Goal: Information Seeking & Learning: Check status

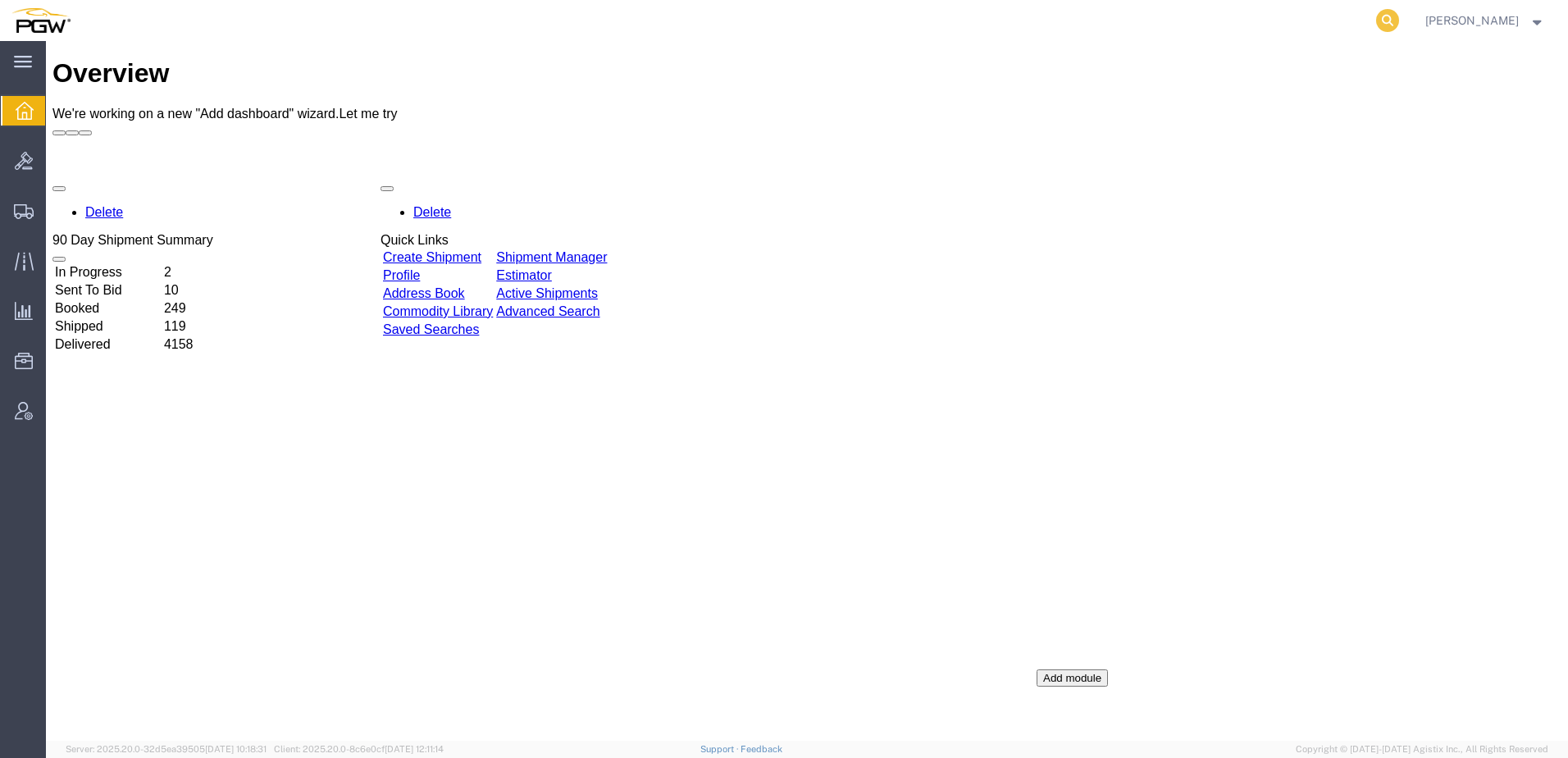
click at [1399, 23] on icon at bounding box center [1387, 20] width 23 height 23
click at [1238, 13] on input "search" at bounding box center [1127, 21] width 499 height 39
paste input "57050932"
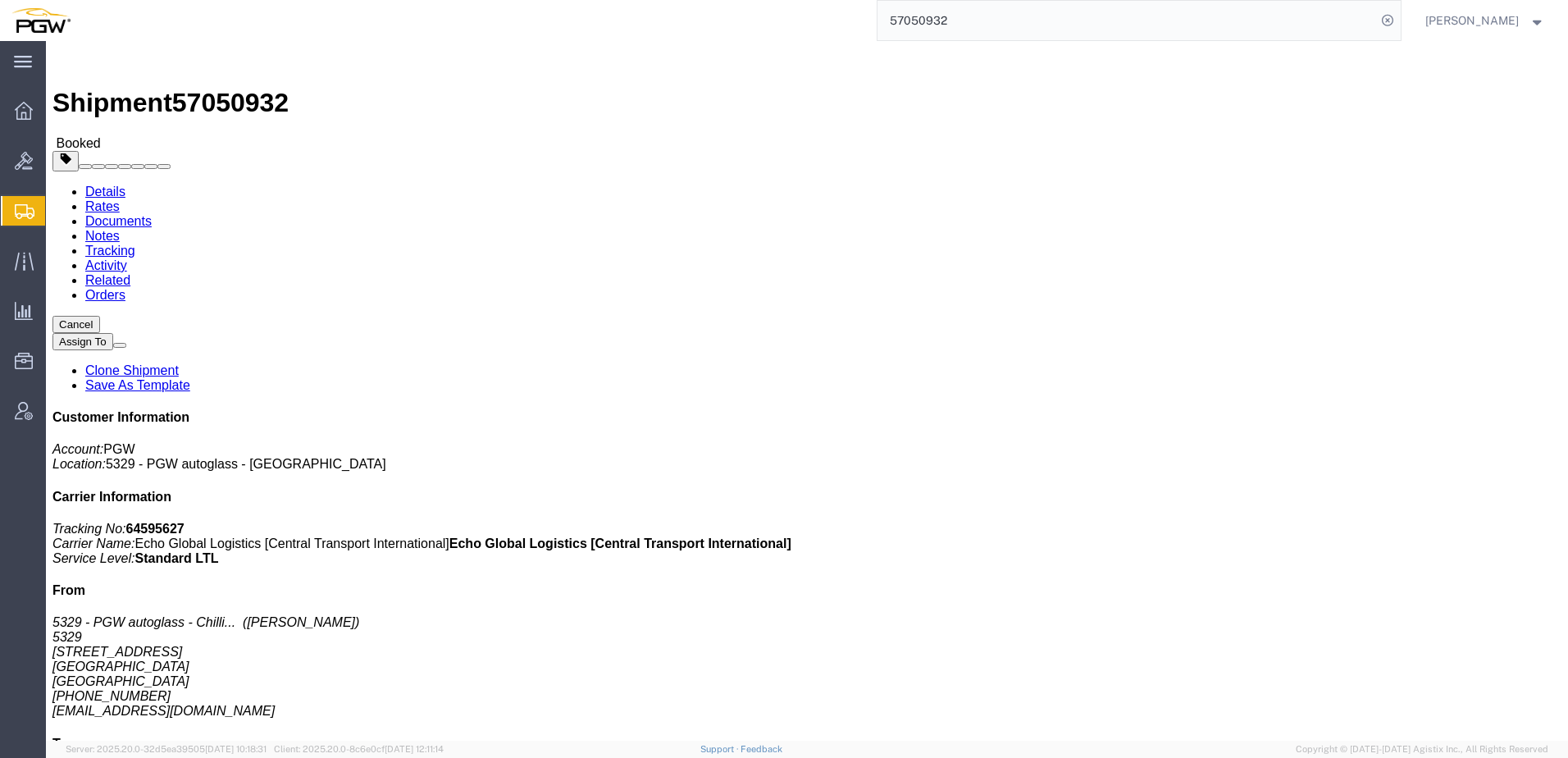
click div "Leg 1 - Less than Truckload"
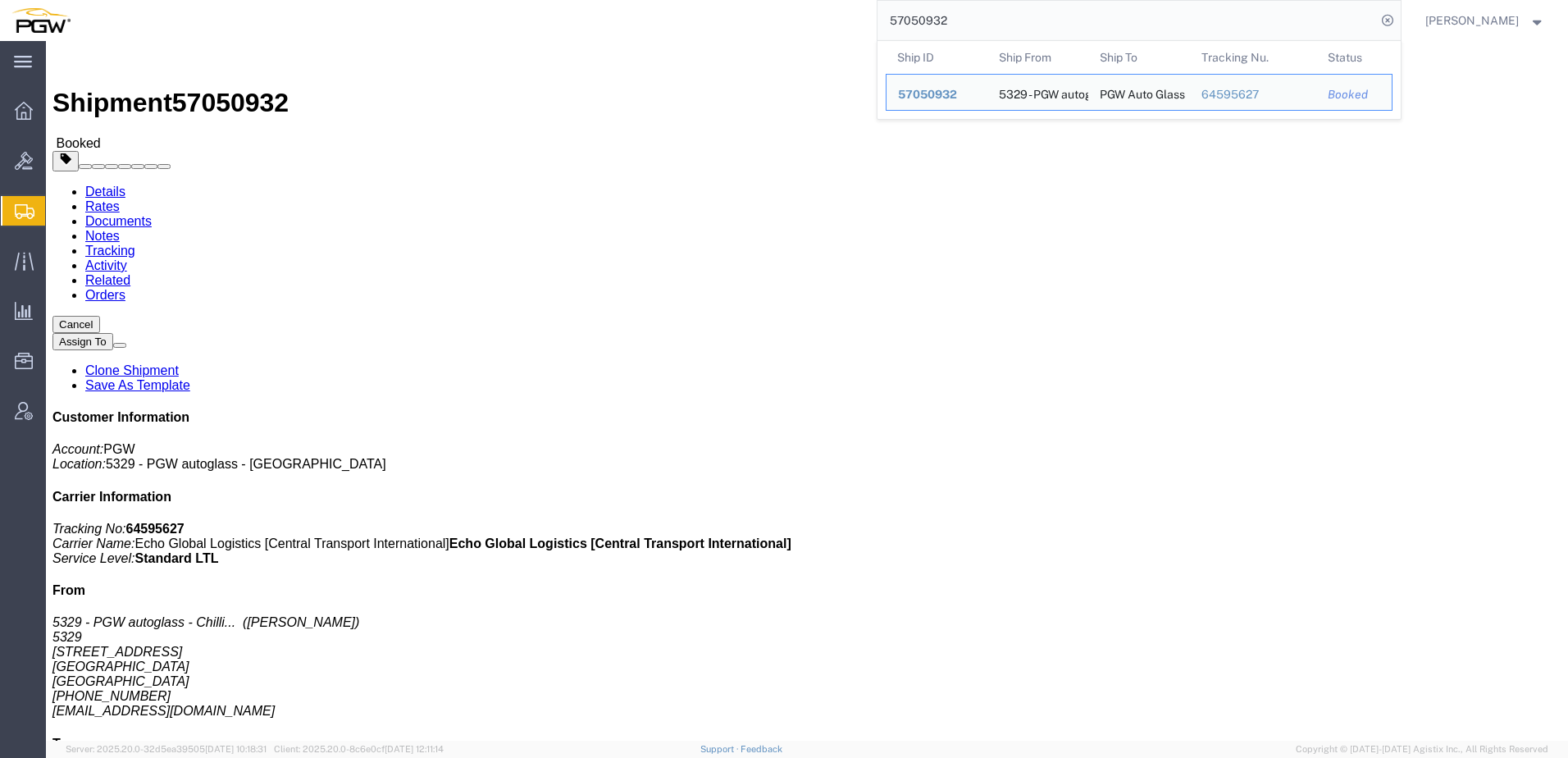
drag, startPoint x: 1195, startPoint y: 18, endPoint x: 454, endPoint y: 4, distance: 741.1
click at [454, 4] on div "57050932 Ship ID Ship From Ship To Tracking Nu. Status Ship ID 57050932 Ship Fr…" at bounding box center [742, 21] width 1320 height 41
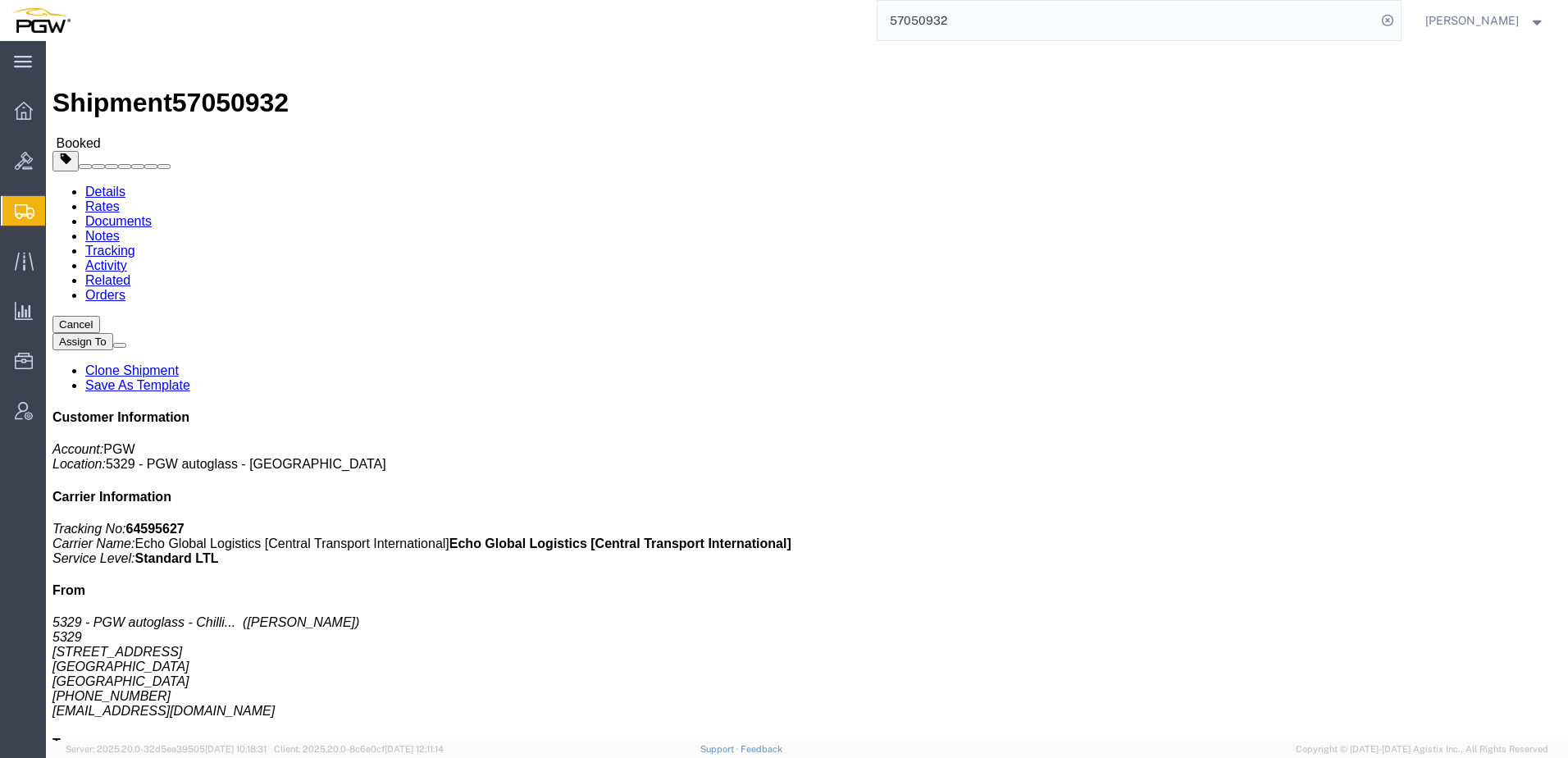
paste input "6979831"
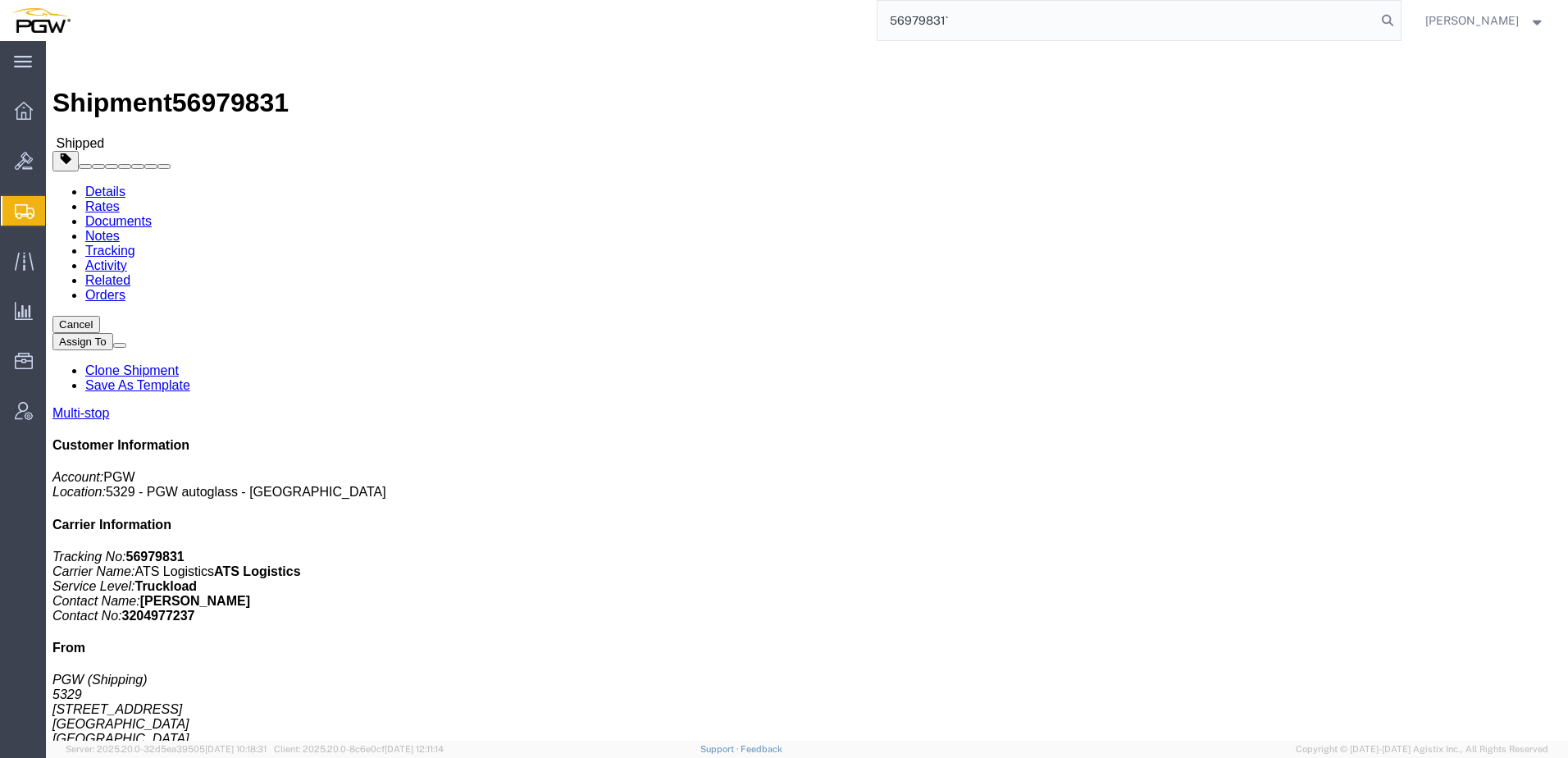
click div "Shipment Detail Multi-stop Ship From PGW (Shipping) 5329 [STREET_ADDRESS] [PHON…"
click link "Rates"
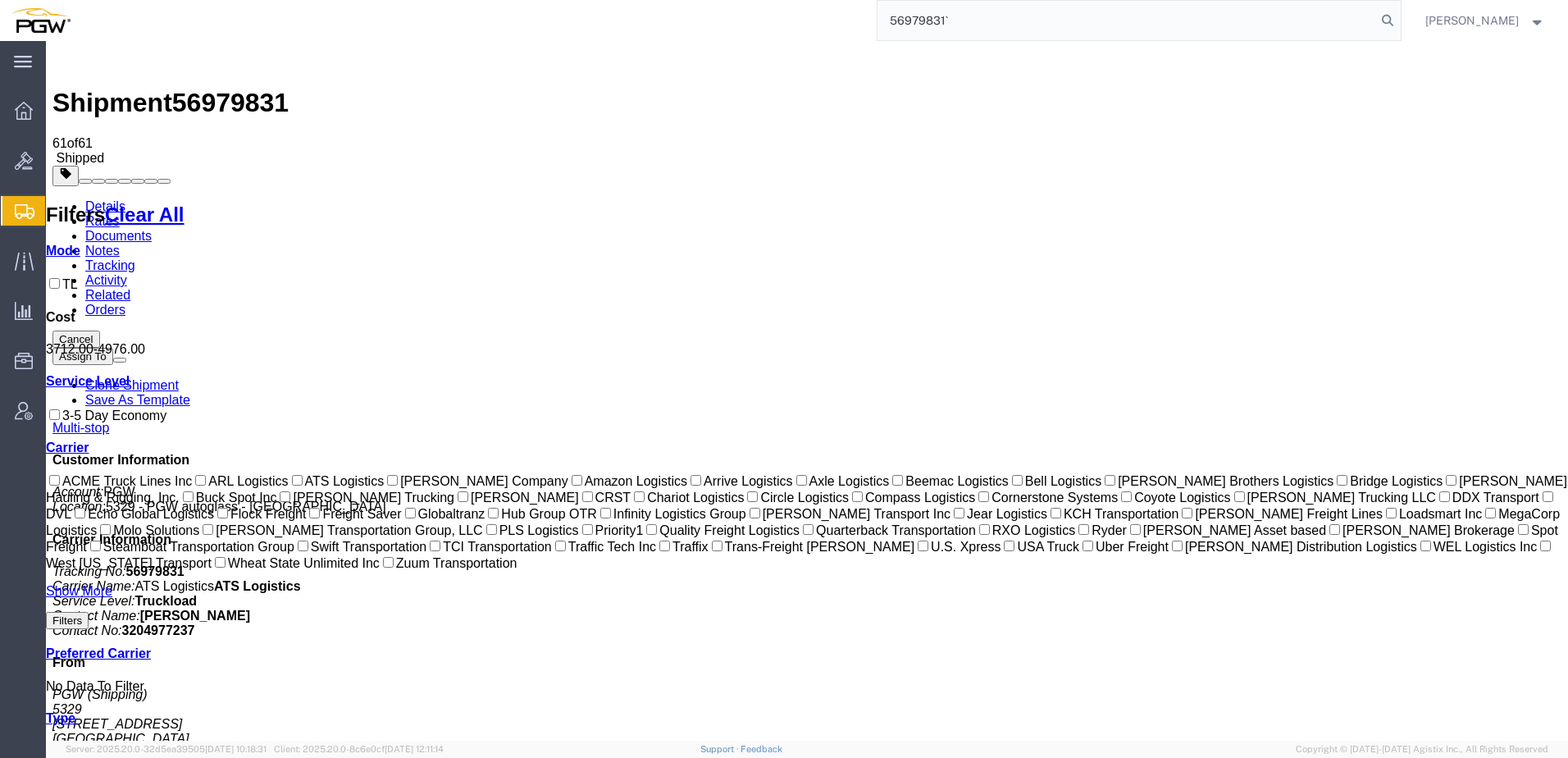
click at [115, 199] on link "Details" at bounding box center [105, 206] width 40 height 14
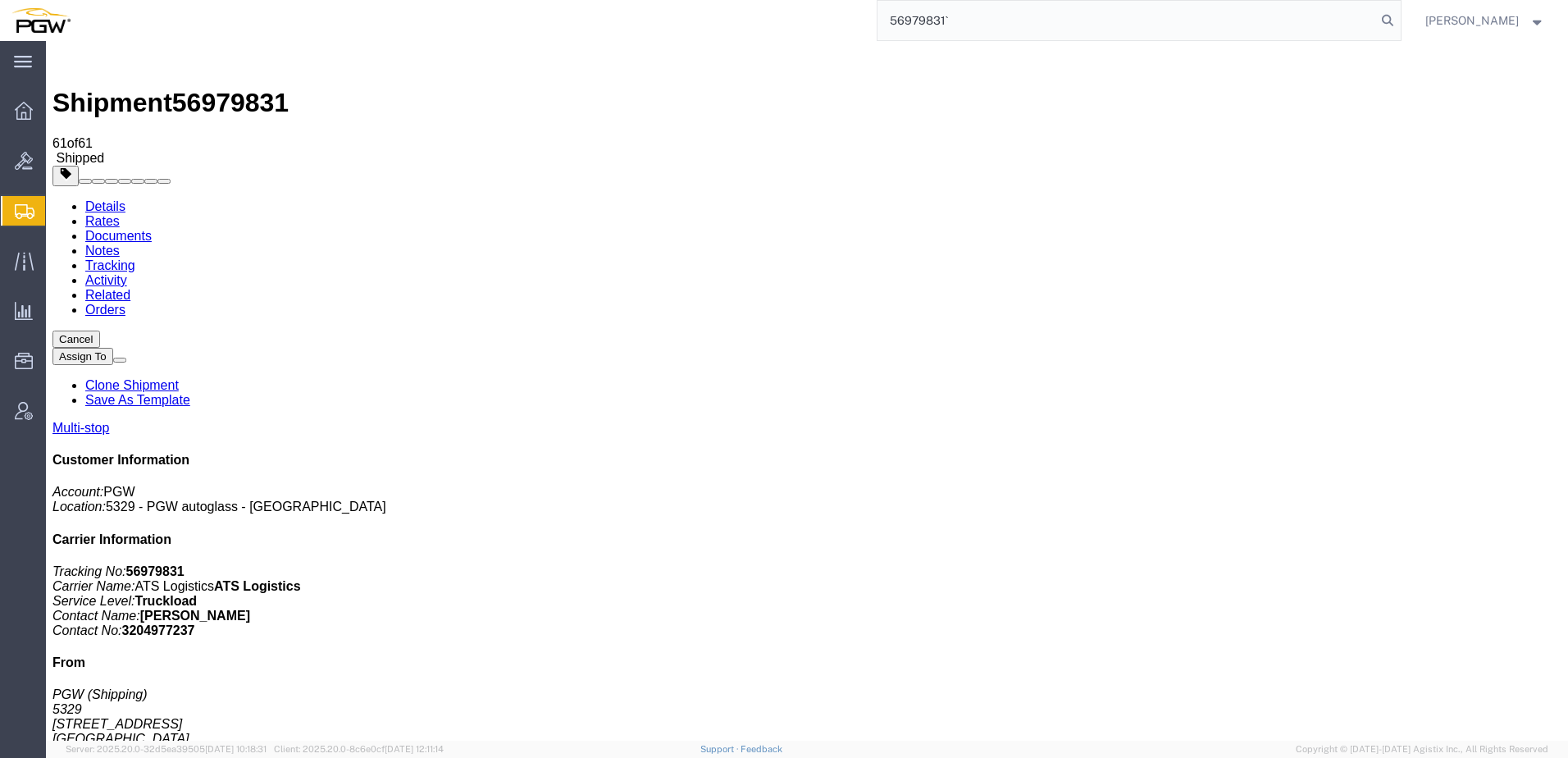
drag, startPoint x: 989, startPoint y: 198, endPoint x: 1045, endPoint y: 198, distance: 56.0
click p "Booking Number: Live Order Number: 669187 Order Number: 669133"
click address "DON'S MOBILE GLASS (Dons Mobile Glass) DMGMC [STREET_ADDRESS][PERSON_NAME] 2095…"
click div "Ship From PGW (Shipping) [STREET_ADDRESS] [PHONE_NUMBER] [EMAIL_ADDRESS][DOMAIN…"
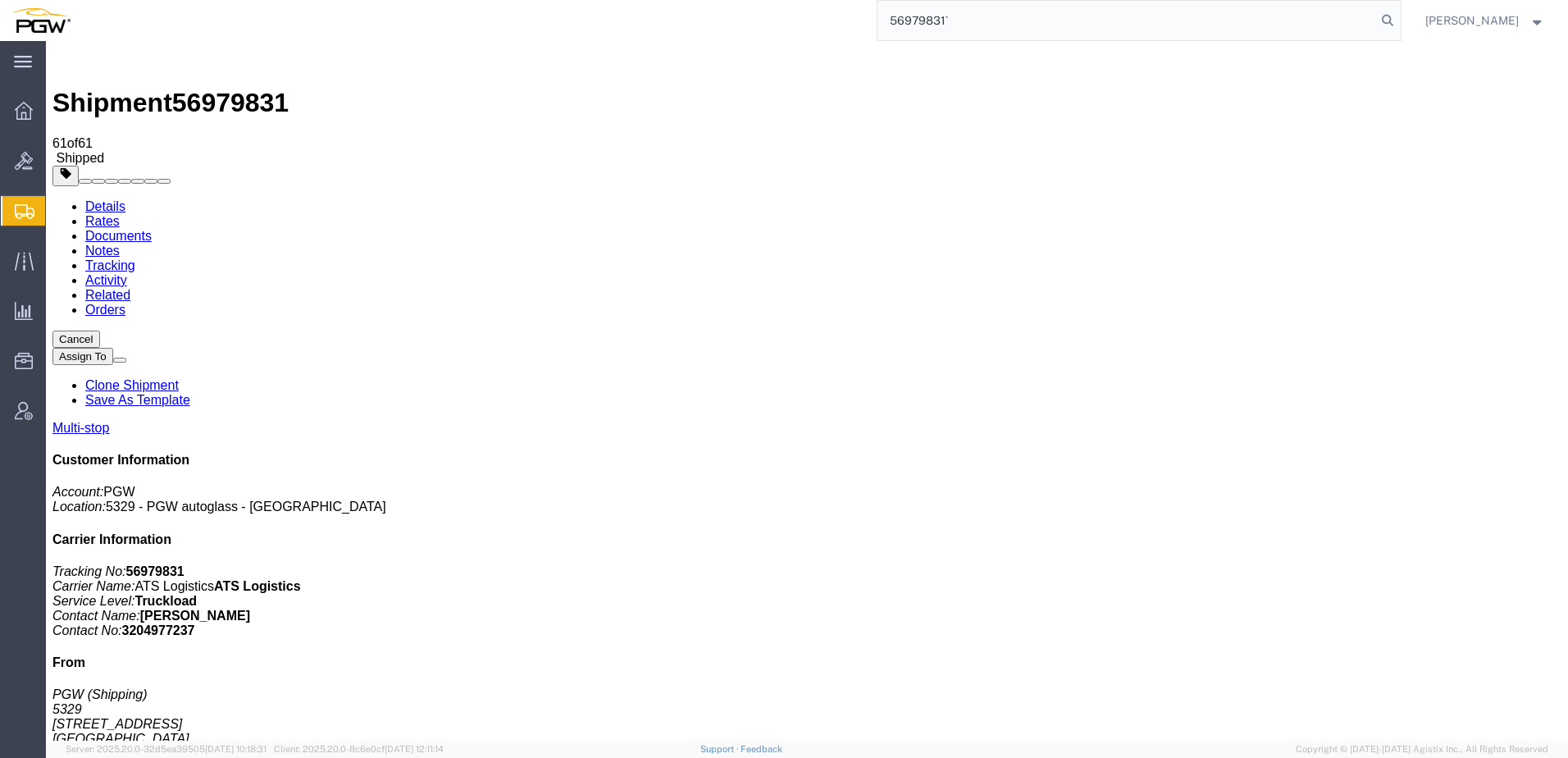
click div "Leg 1 - Truckload Number of trucks: 1"
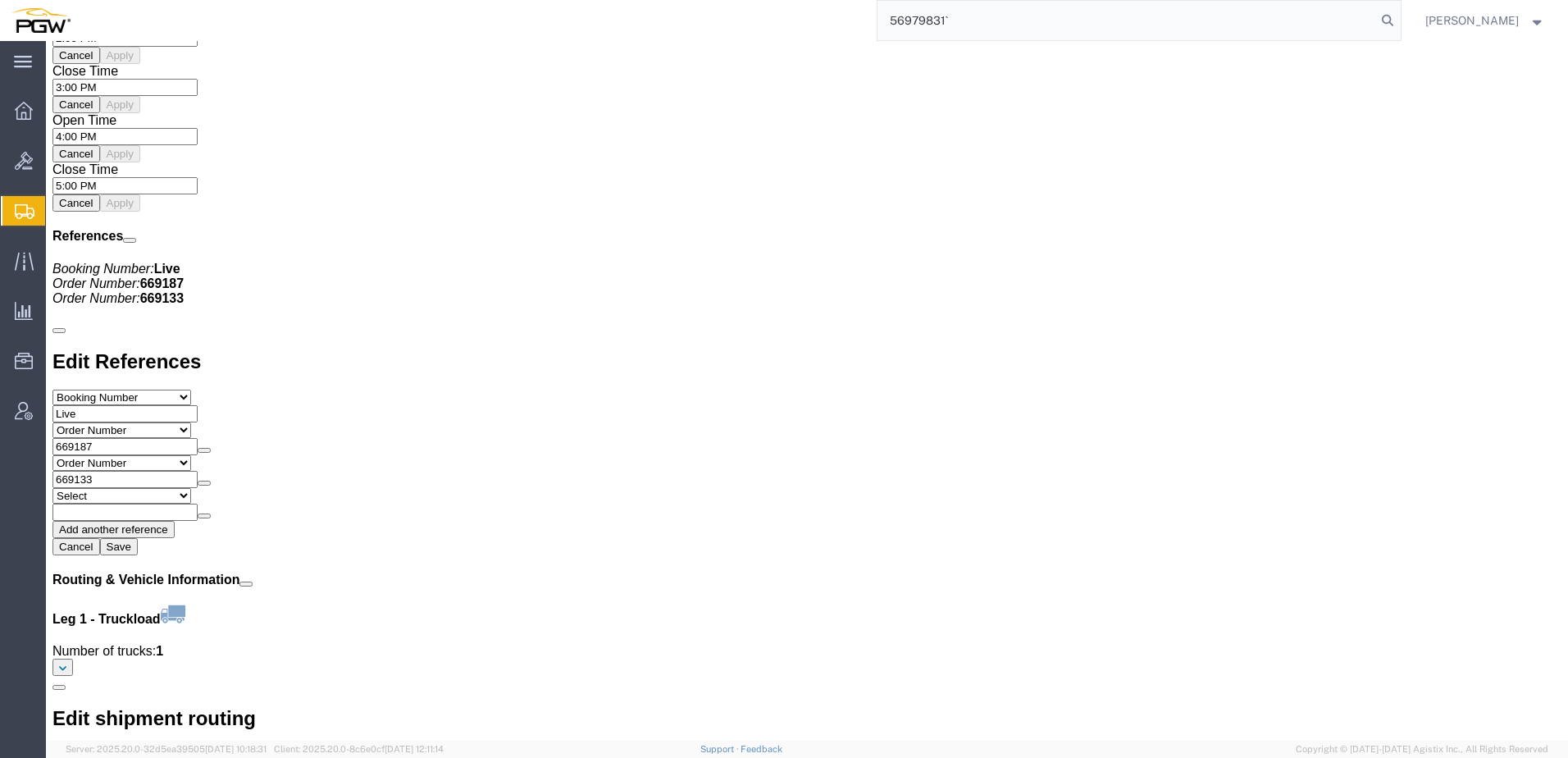
scroll to position [1752, 0]
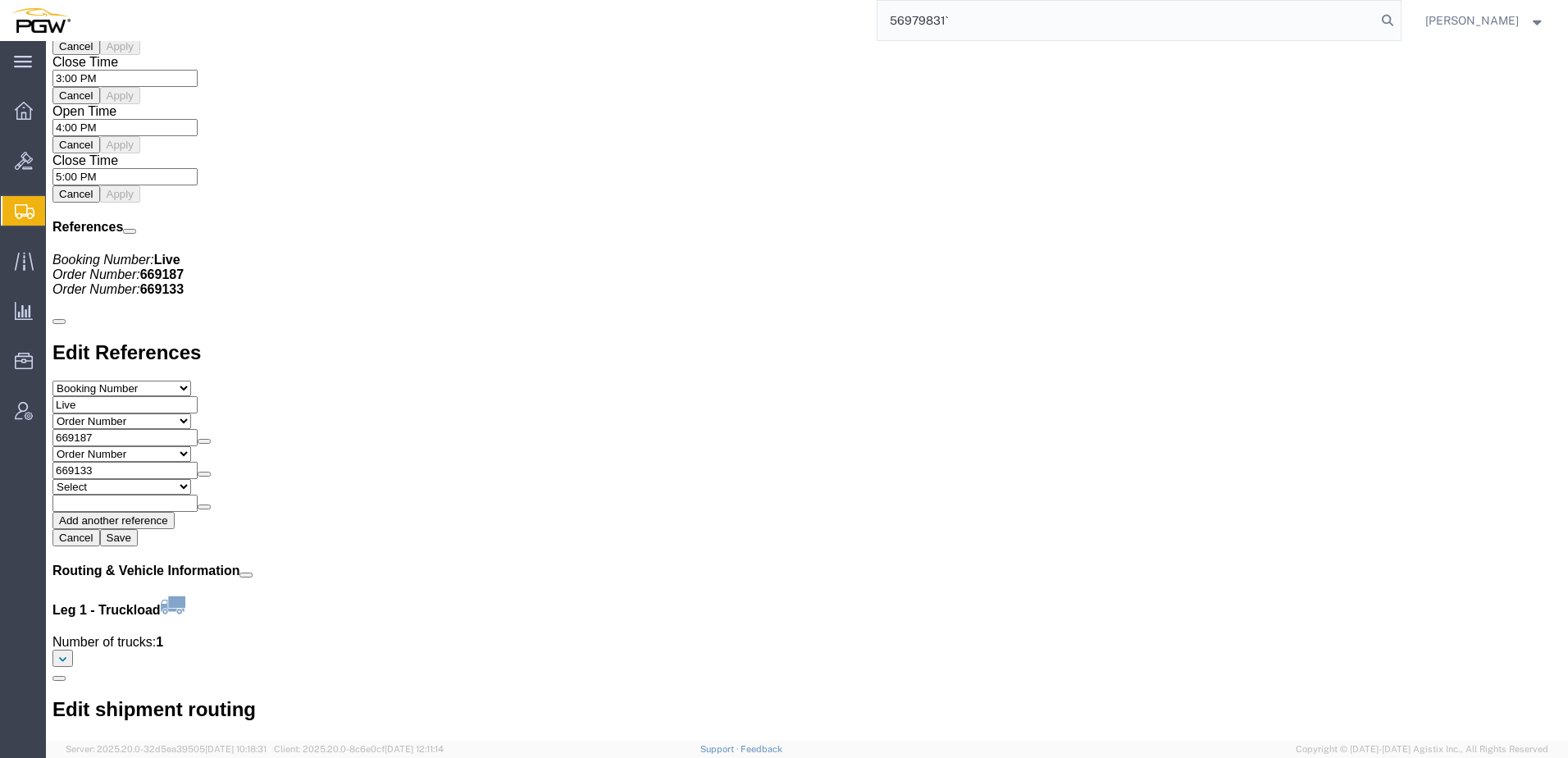
click link "Rates"
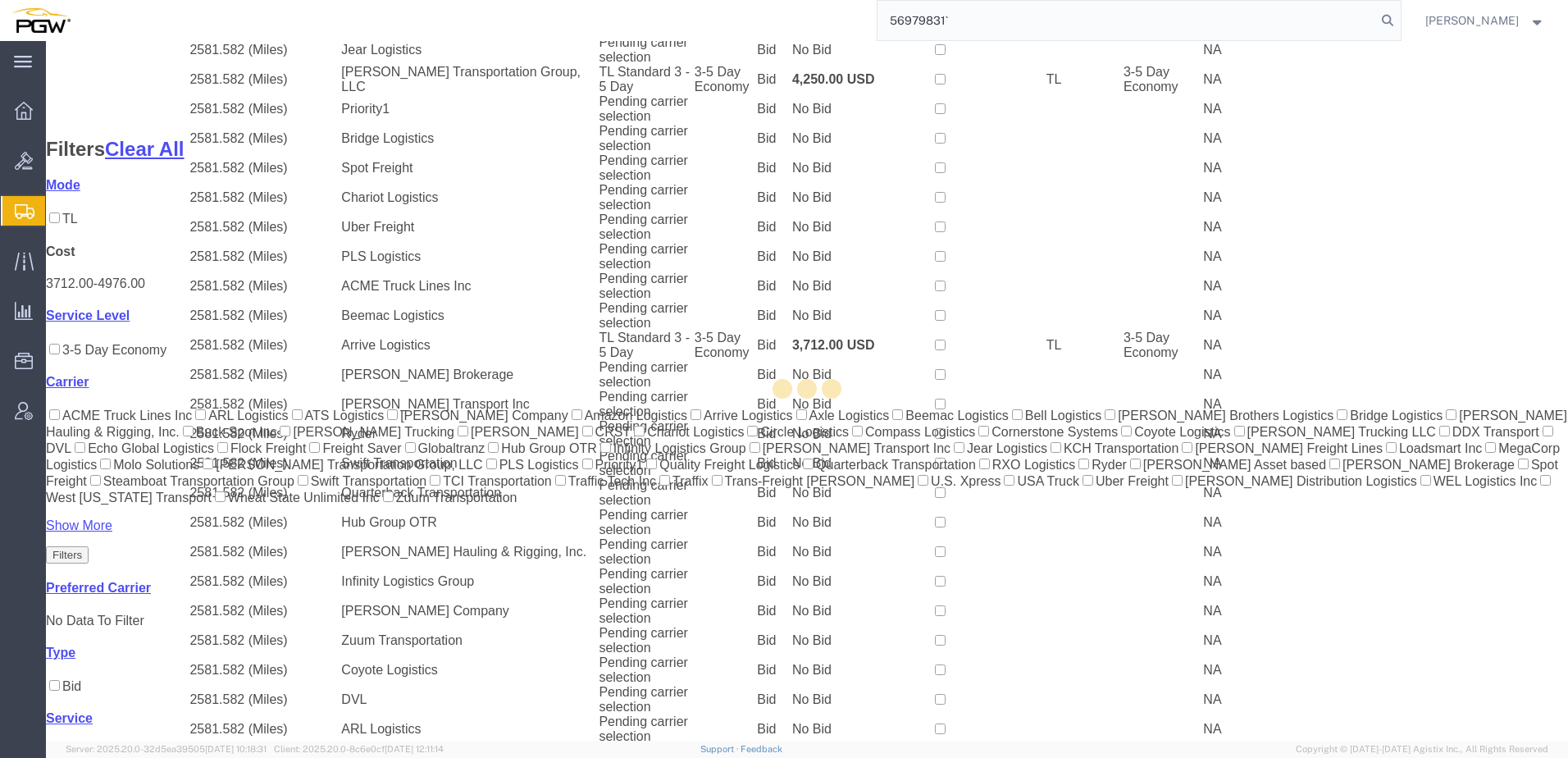
scroll to position [1197, 0]
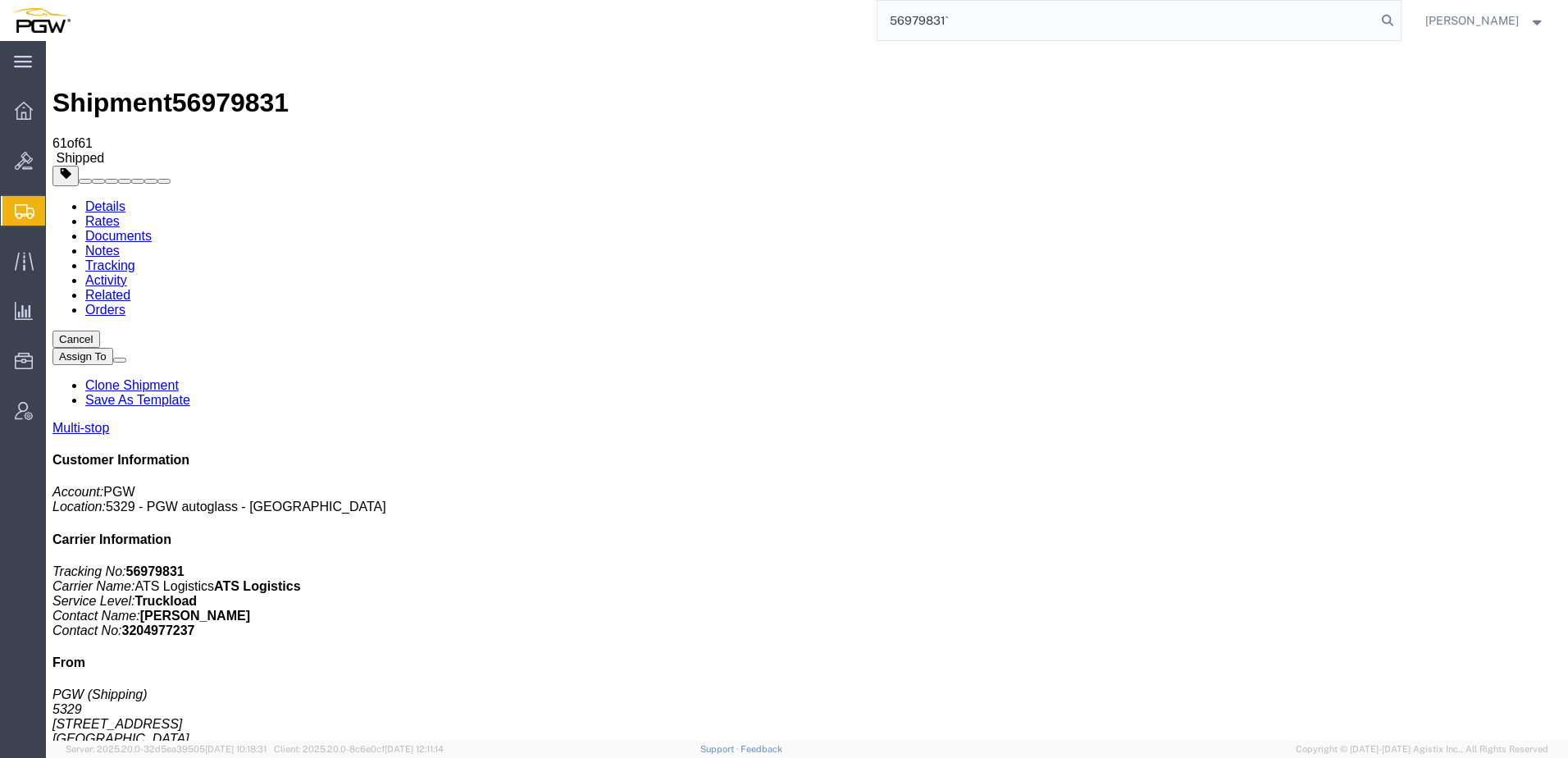
drag, startPoint x: 963, startPoint y: 25, endPoint x: 705, endPoint y: 33, distance: 258.1
click at [749, 13] on div "56979831`" at bounding box center [742, 21] width 1320 height 41
click address "PGW (Shipping) [STREET_ADDRESS] [PHONE_NUMBER] [EMAIL_ADDRESS][DOMAIN_NAME]"
drag, startPoint x: 995, startPoint y: 22, endPoint x: 380, endPoint y: 31, distance: 615.1
click at [414, 27] on div "56979831`" at bounding box center [742, 21] width 1320 height 41
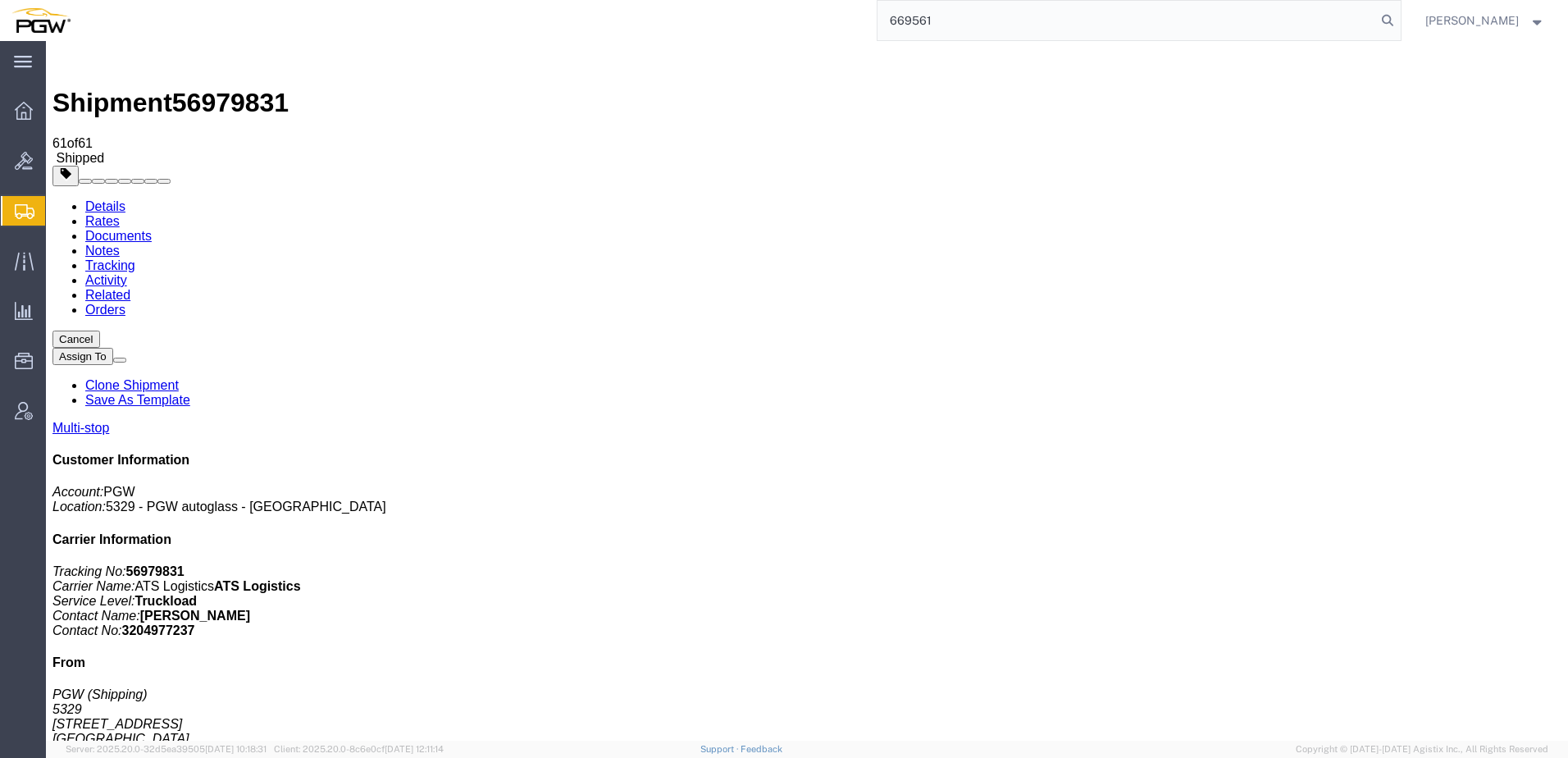
type input "669561"
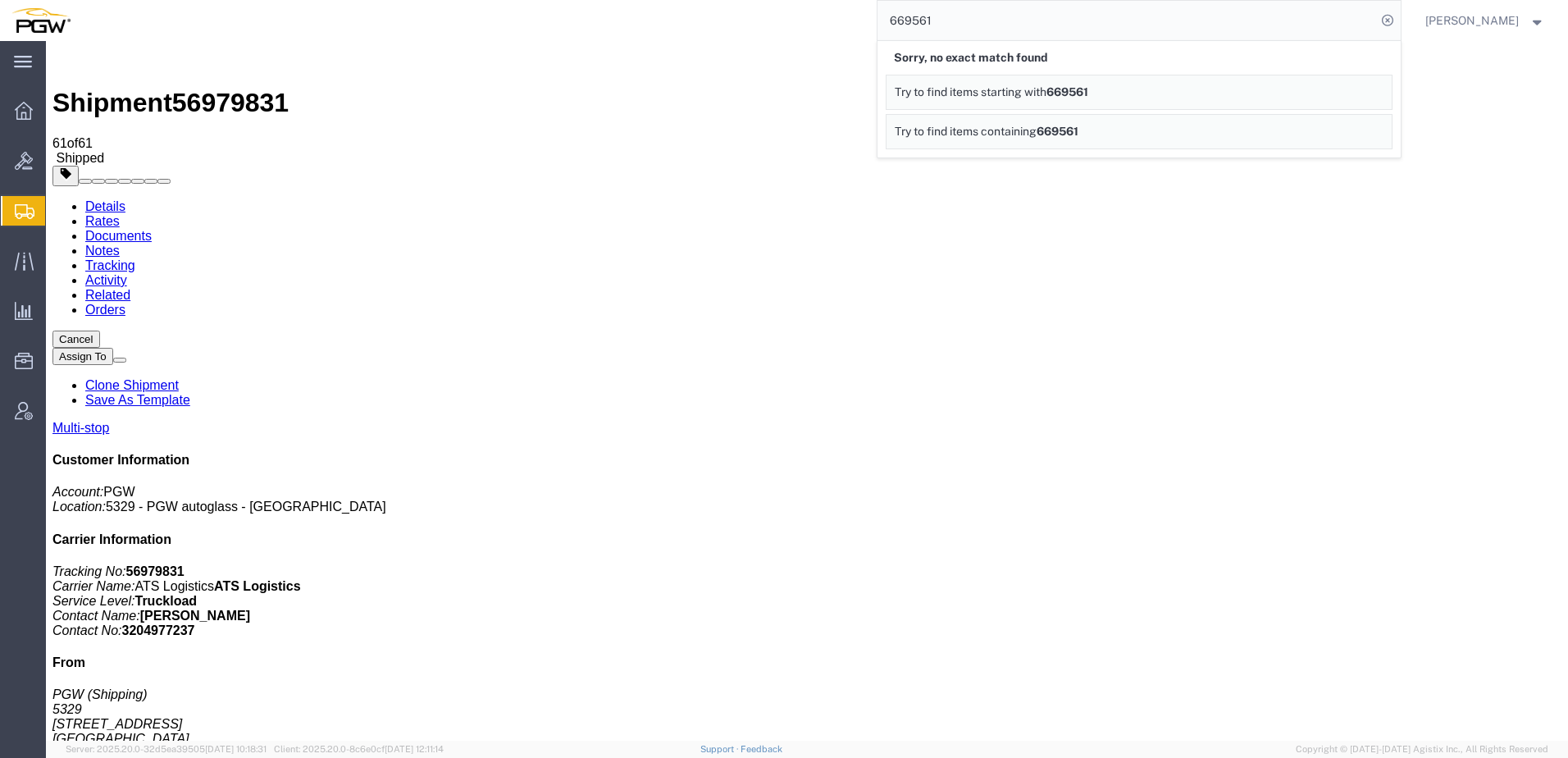
click div "Ship From PGW (Shipping) [STREET_ADDRESS] [PHONE_NUMBER] [EMAIL_ADDRESS][DOMAIN…"
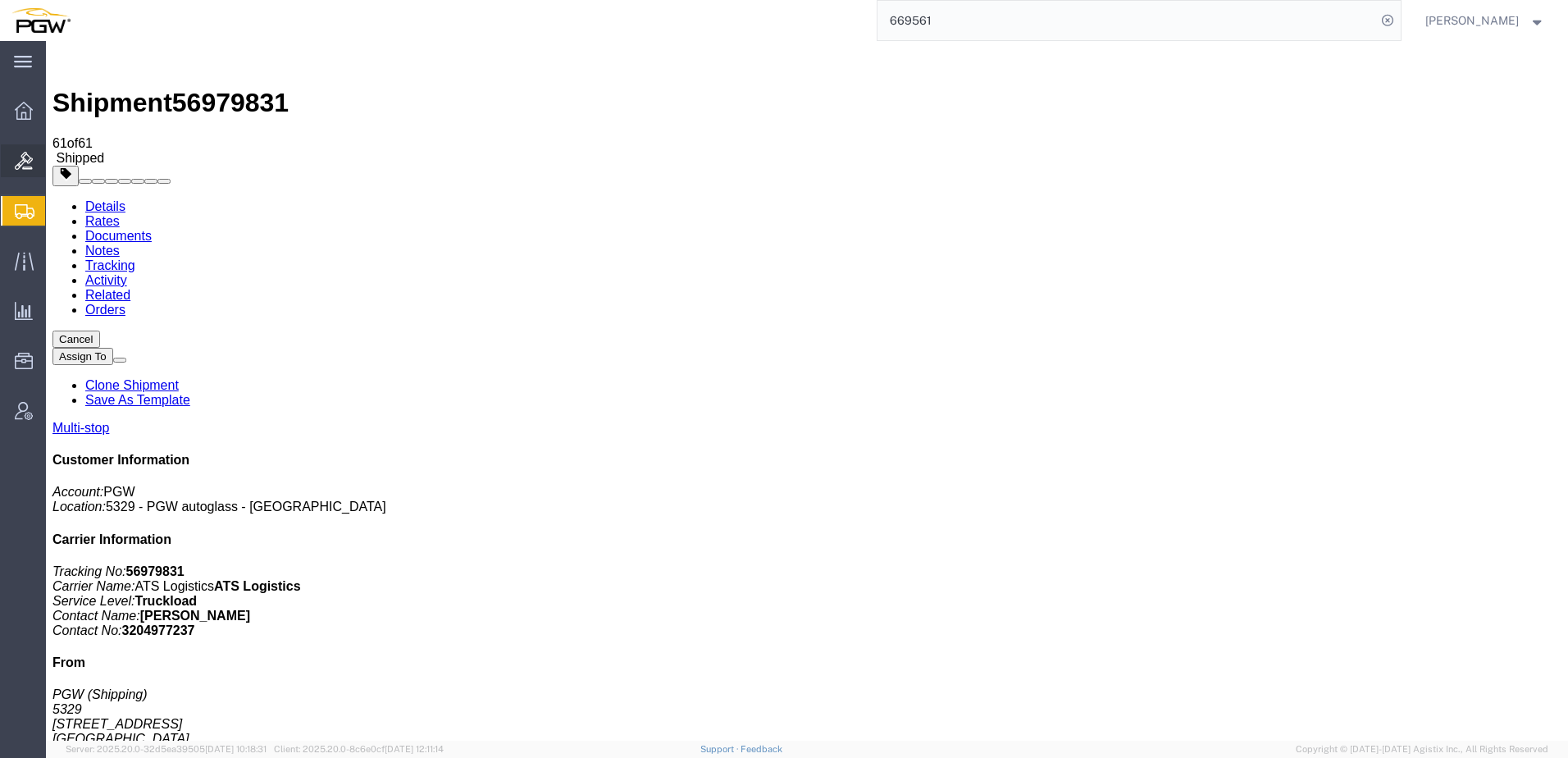
click at [57, 164] on span "Bids" at bounding box center [51, 160] width 12 height 32
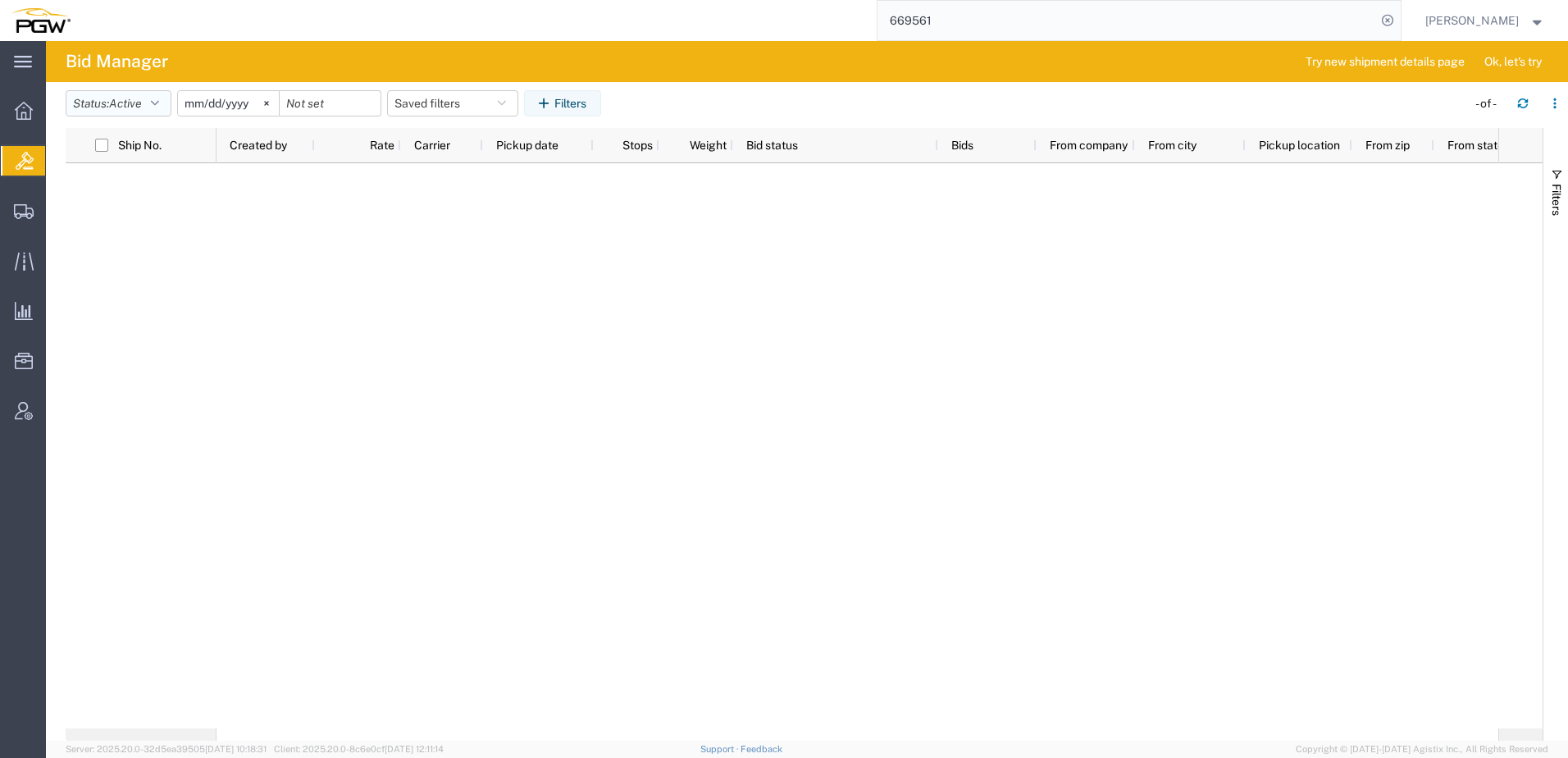
click at [123, 106] on span "Active" at bounding box center [125, 103] width 32 height 13
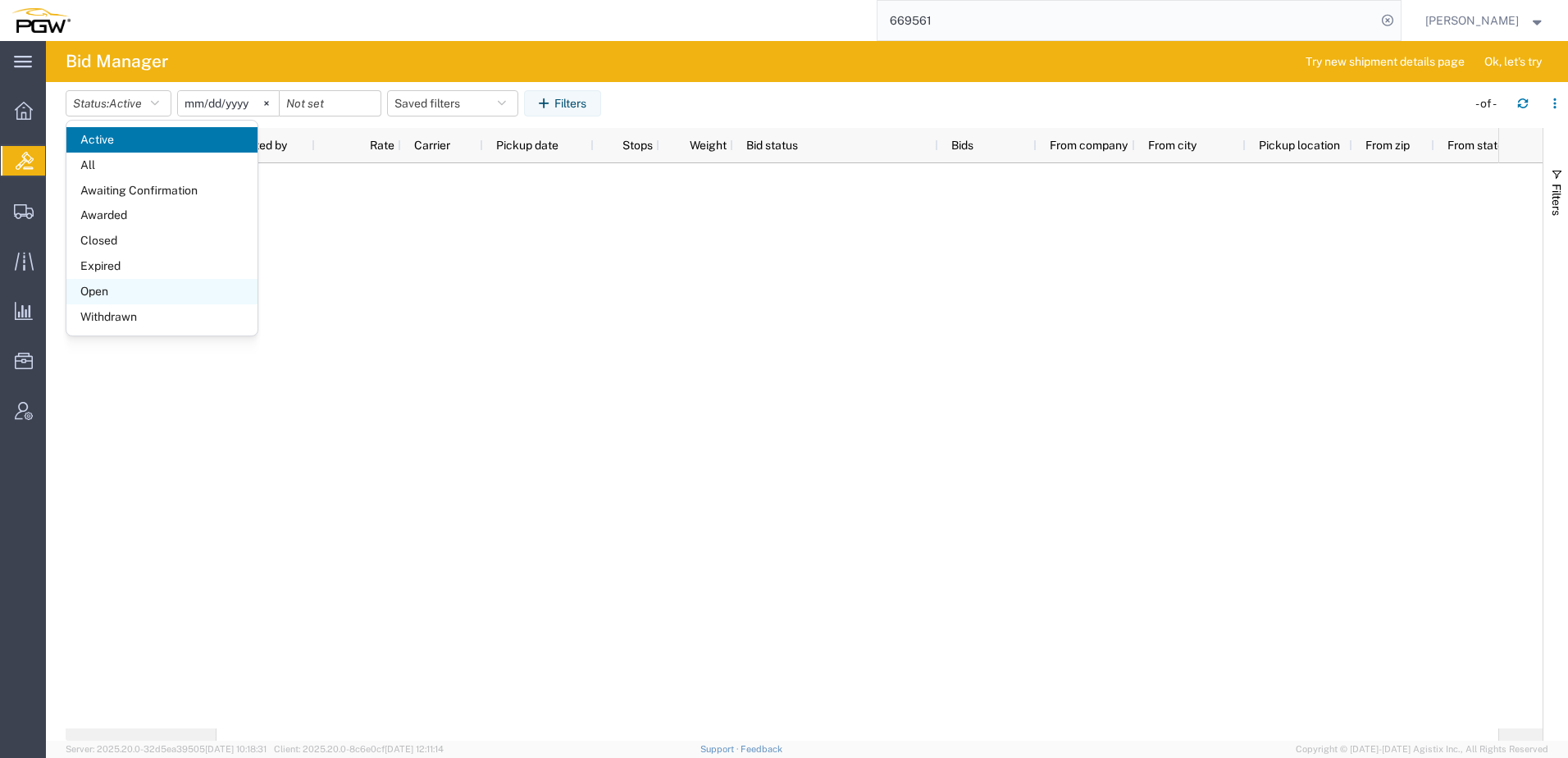
click at [118, 293] on span "Open" at bounding box center [162, 291] width 191 height 25
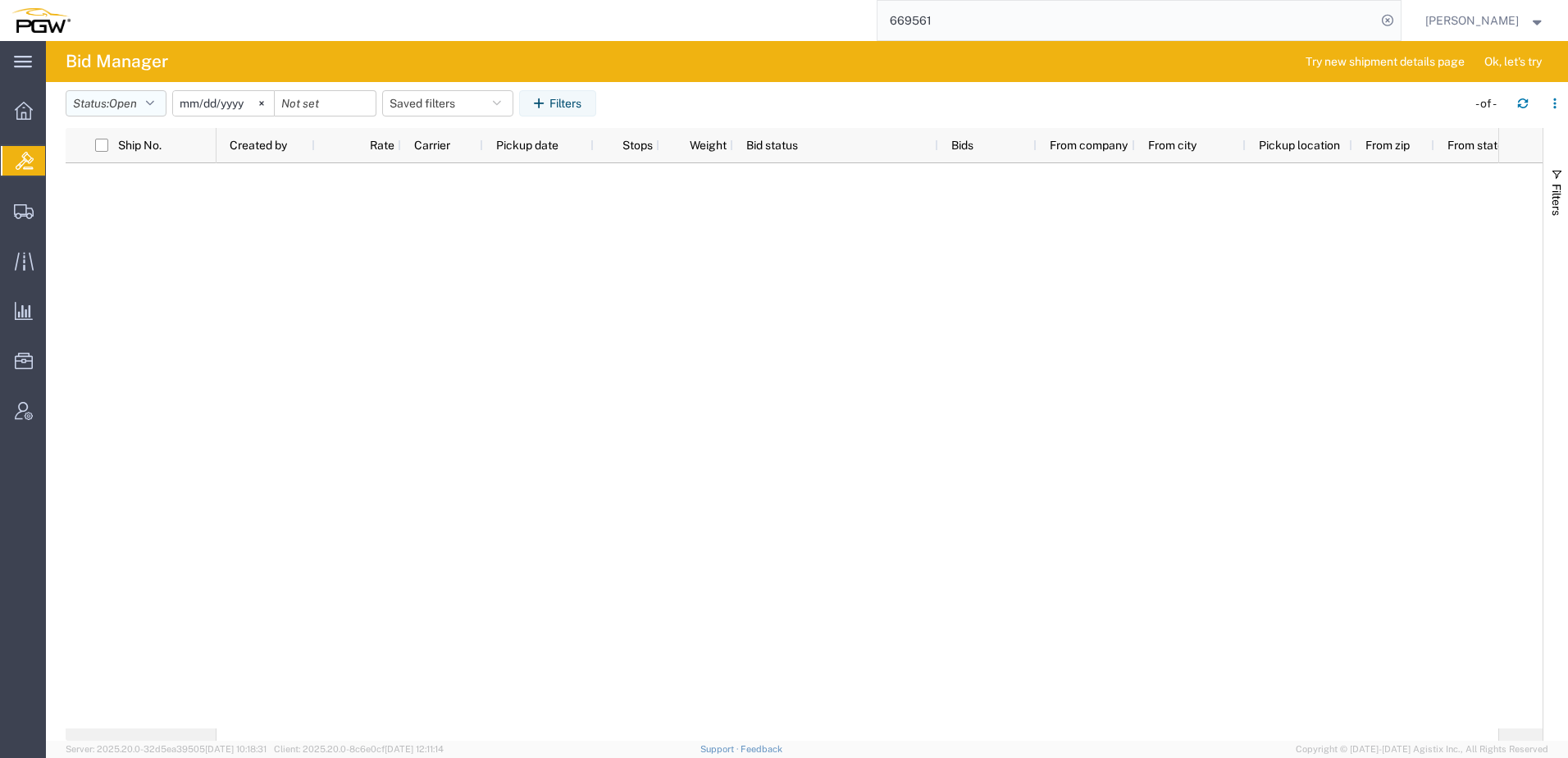
click at [151, 103] on icon "button" at bounding box center [150, 104] width 8 height 12
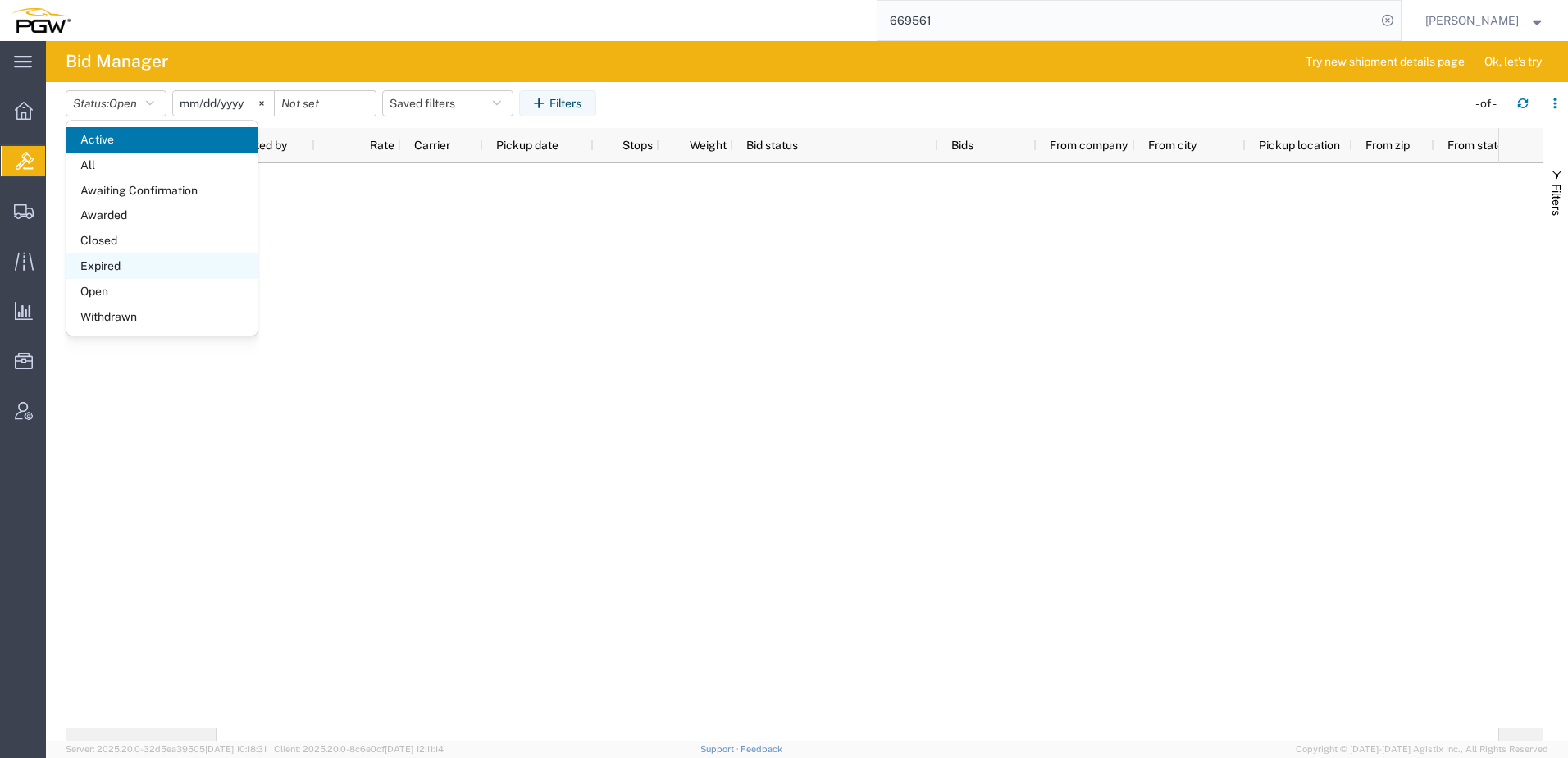
click at [112, 275] on span "Expired" at bounding box center [162, 266] width 191 height 25
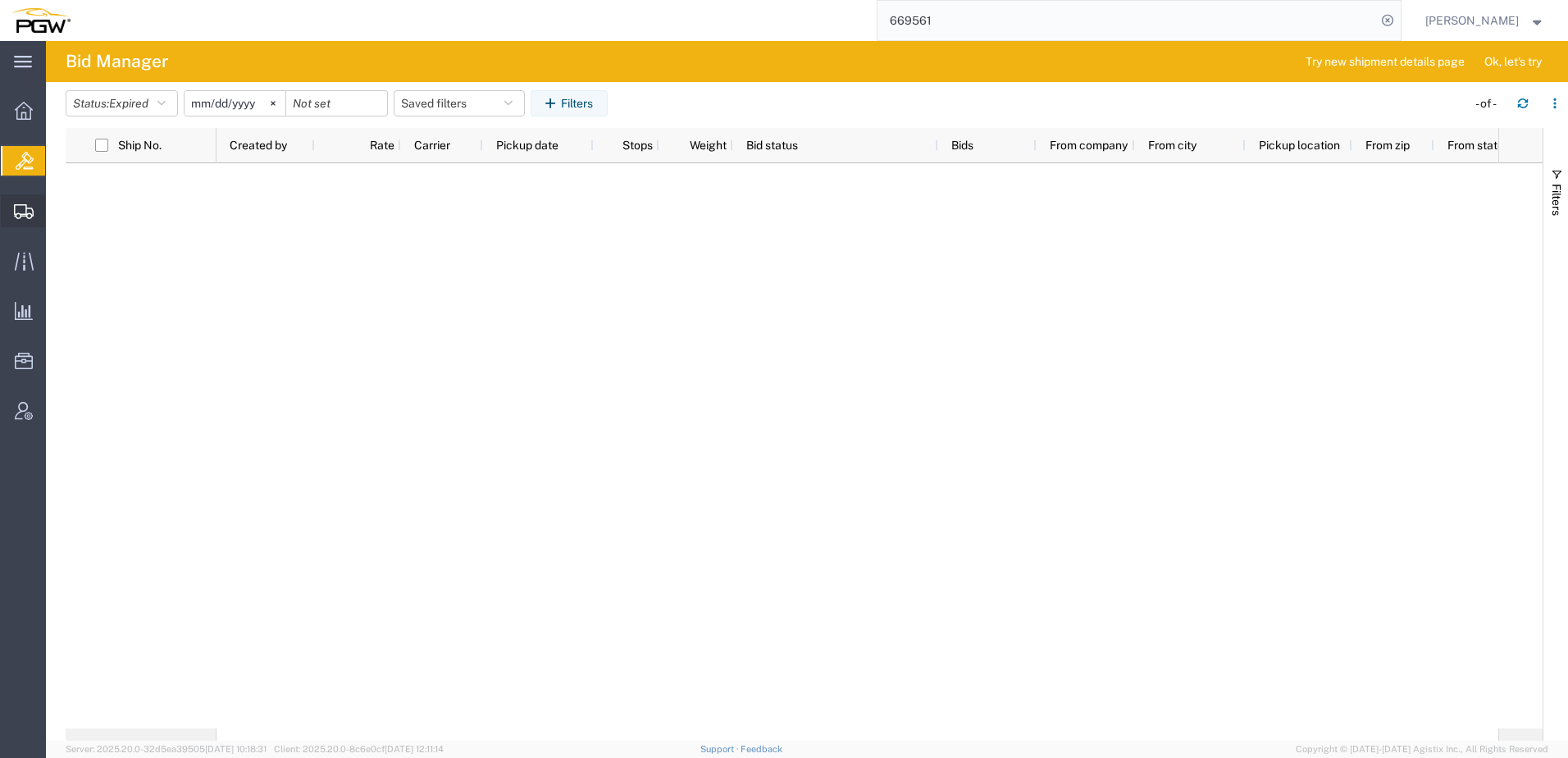
click at [18, 206] on icon at bounding box center [24, 211] width 20 height 15
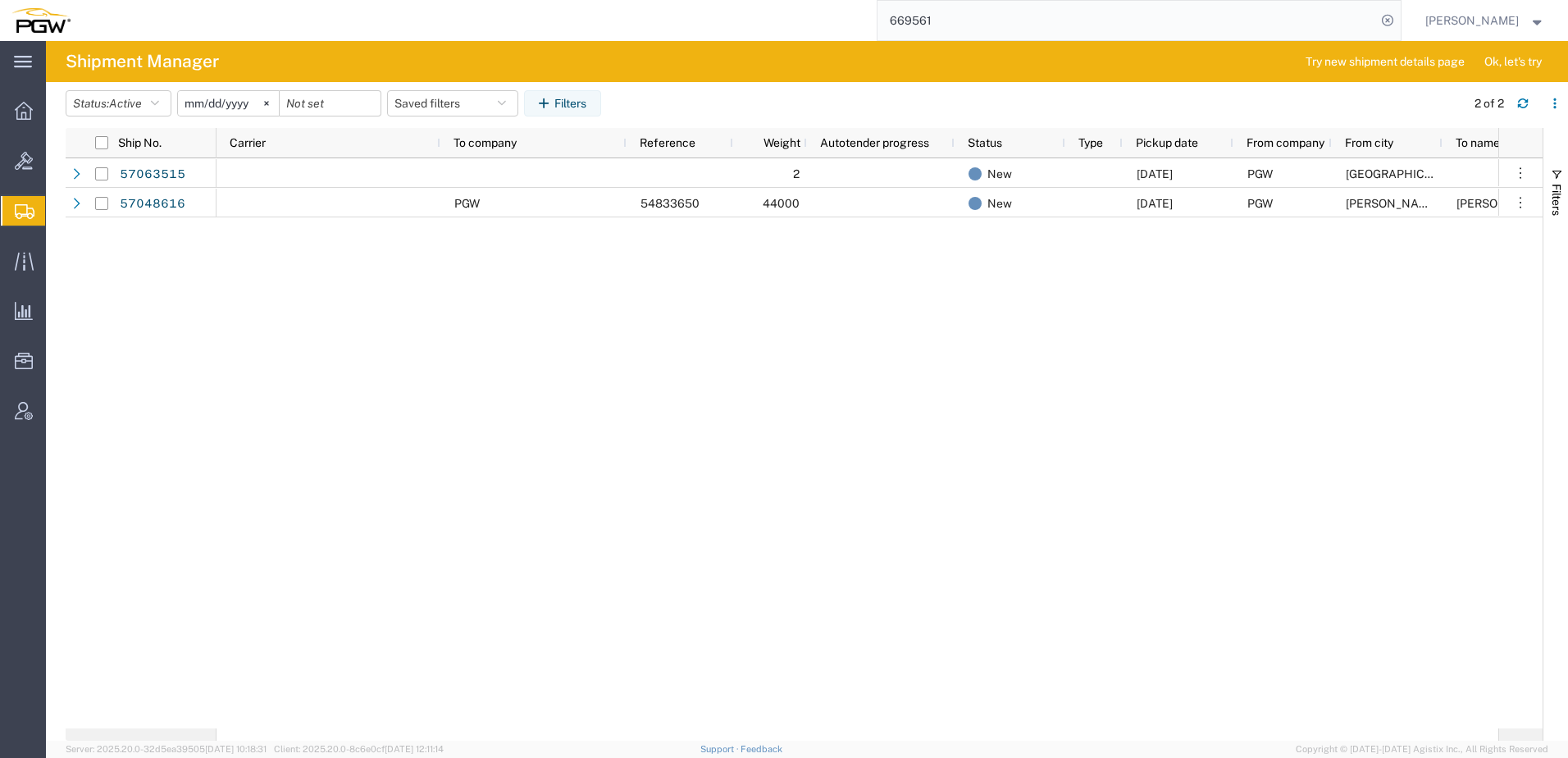
click at [0, 0] on span "Shipment Manager" at bounding box center [0, 0] width 0 height 0
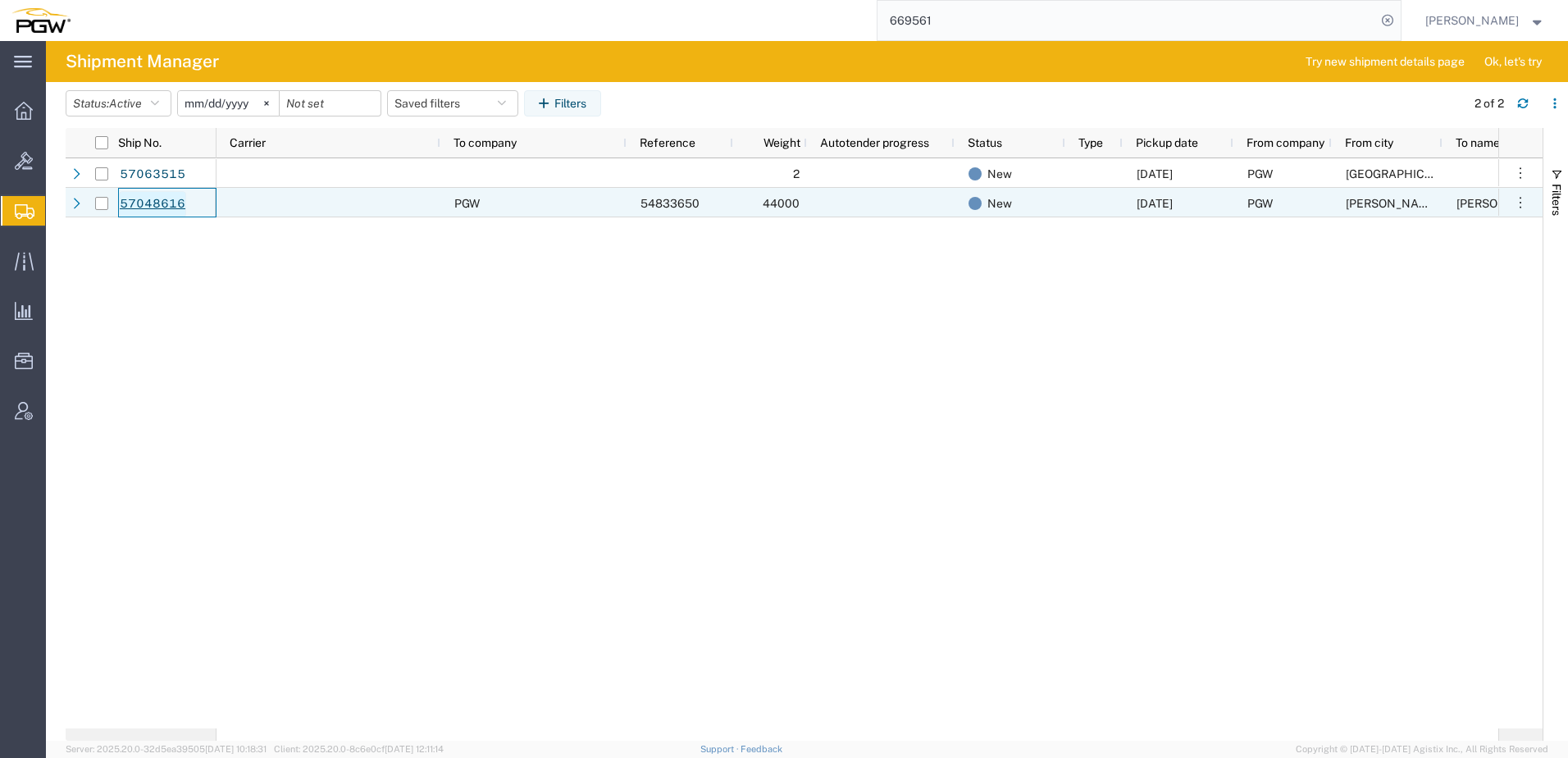
click at [143, 200] on link "57048616" at bounding box center [152, 204] width 68 height 26
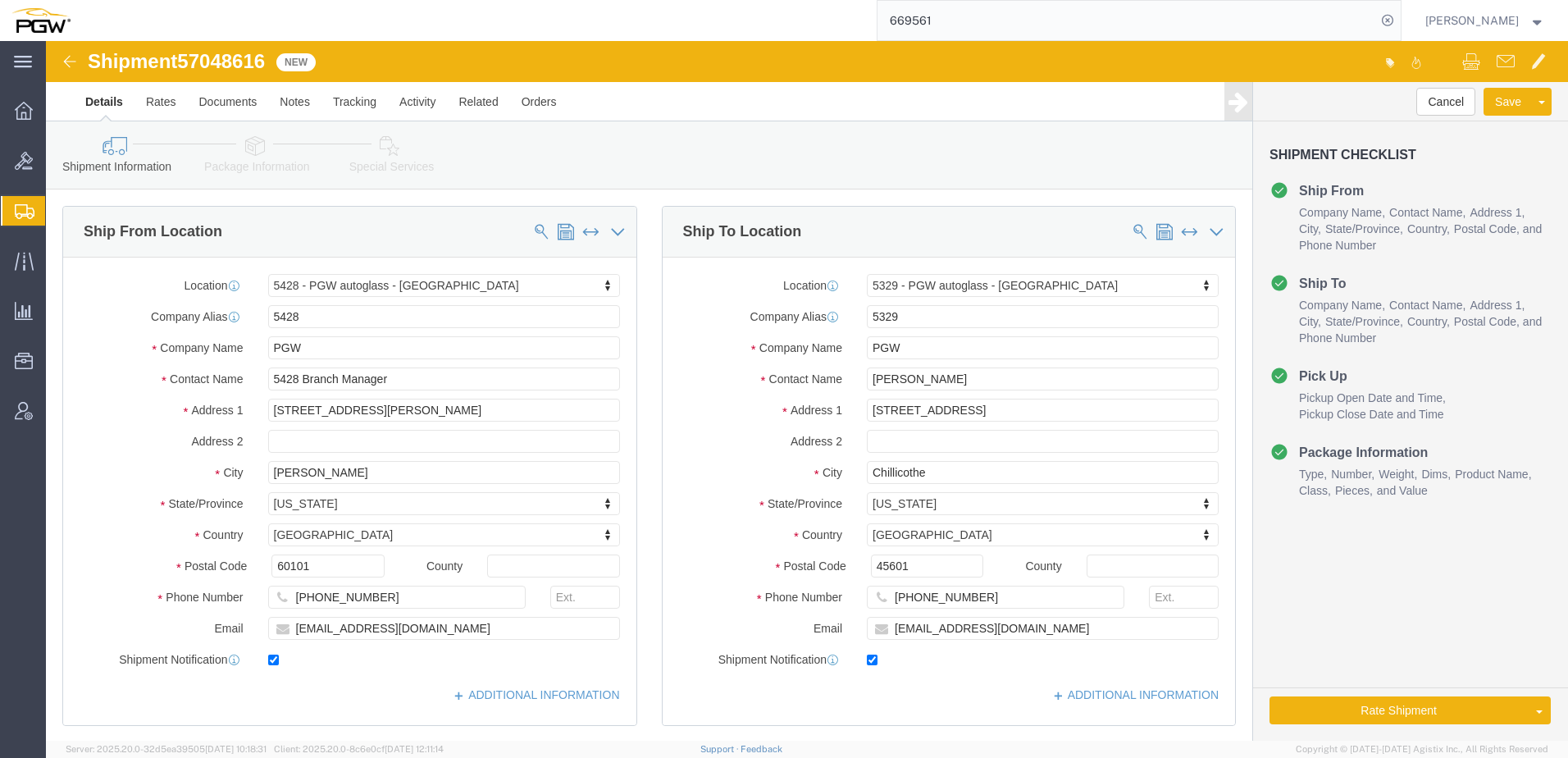
select select "28281"
select select "28253"
click link "Activity"
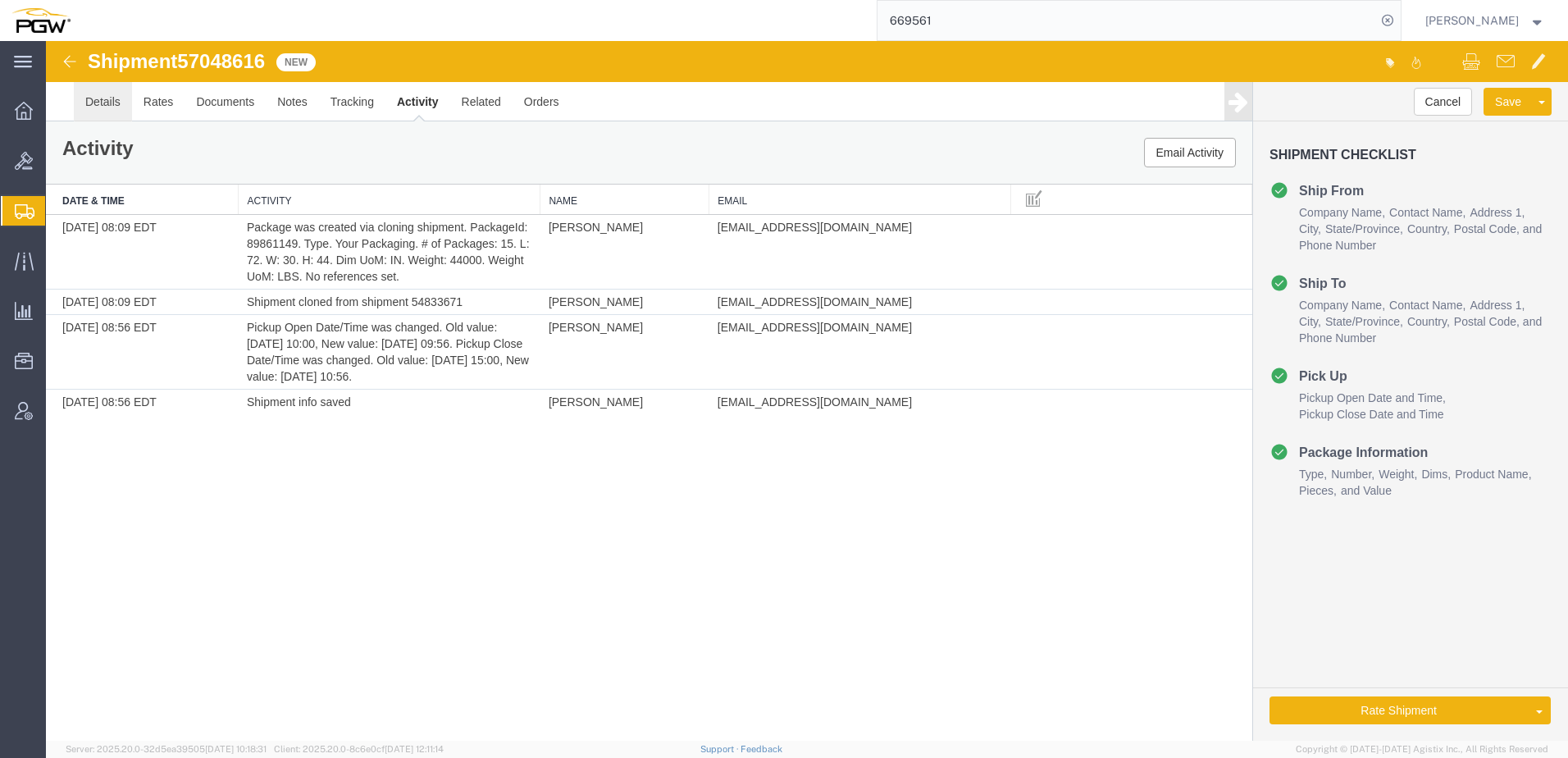
click at [105, 100] on link "Details" at bounding box center [102, 102] width 58 height 39
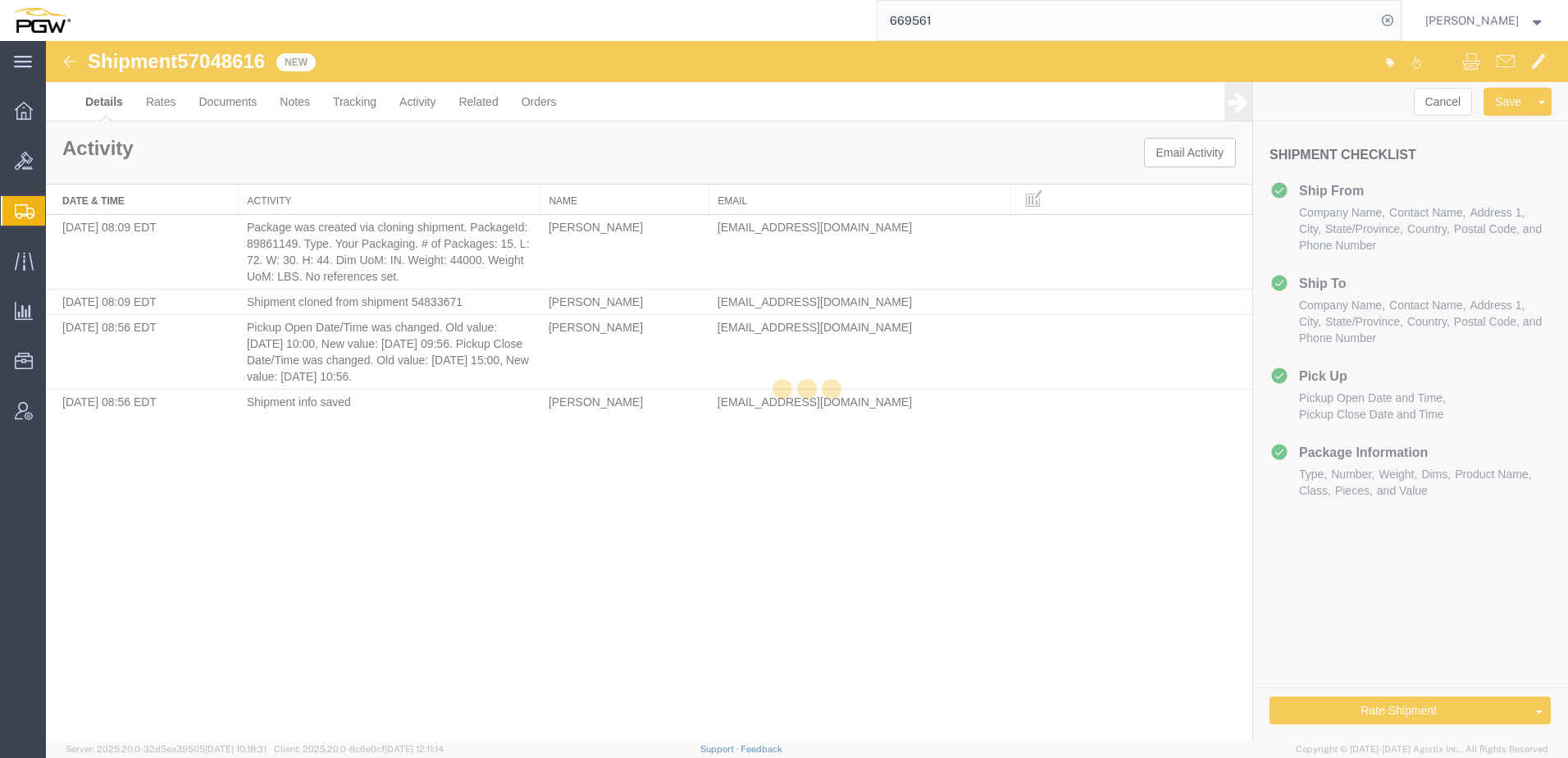
select select "28281"
select select "28253"
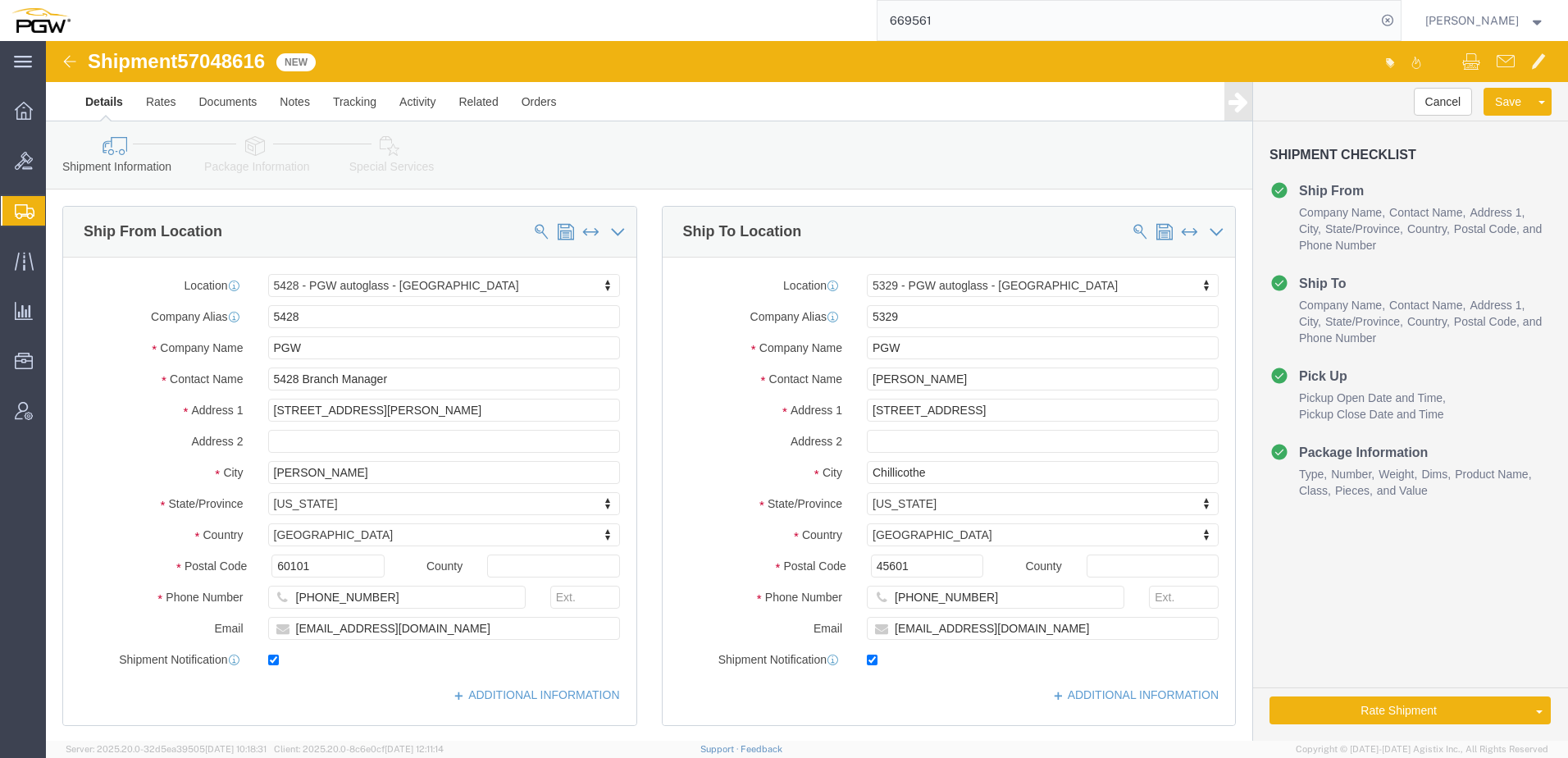
drag, startPoint x: 998, startPoint y: 32, endPoint x: 746, endPoint y: 32, distance: 252.0
click at [746, 32] on div "669561" at bounding box center [742, 21] width 1320 height 41
type input "56979853"
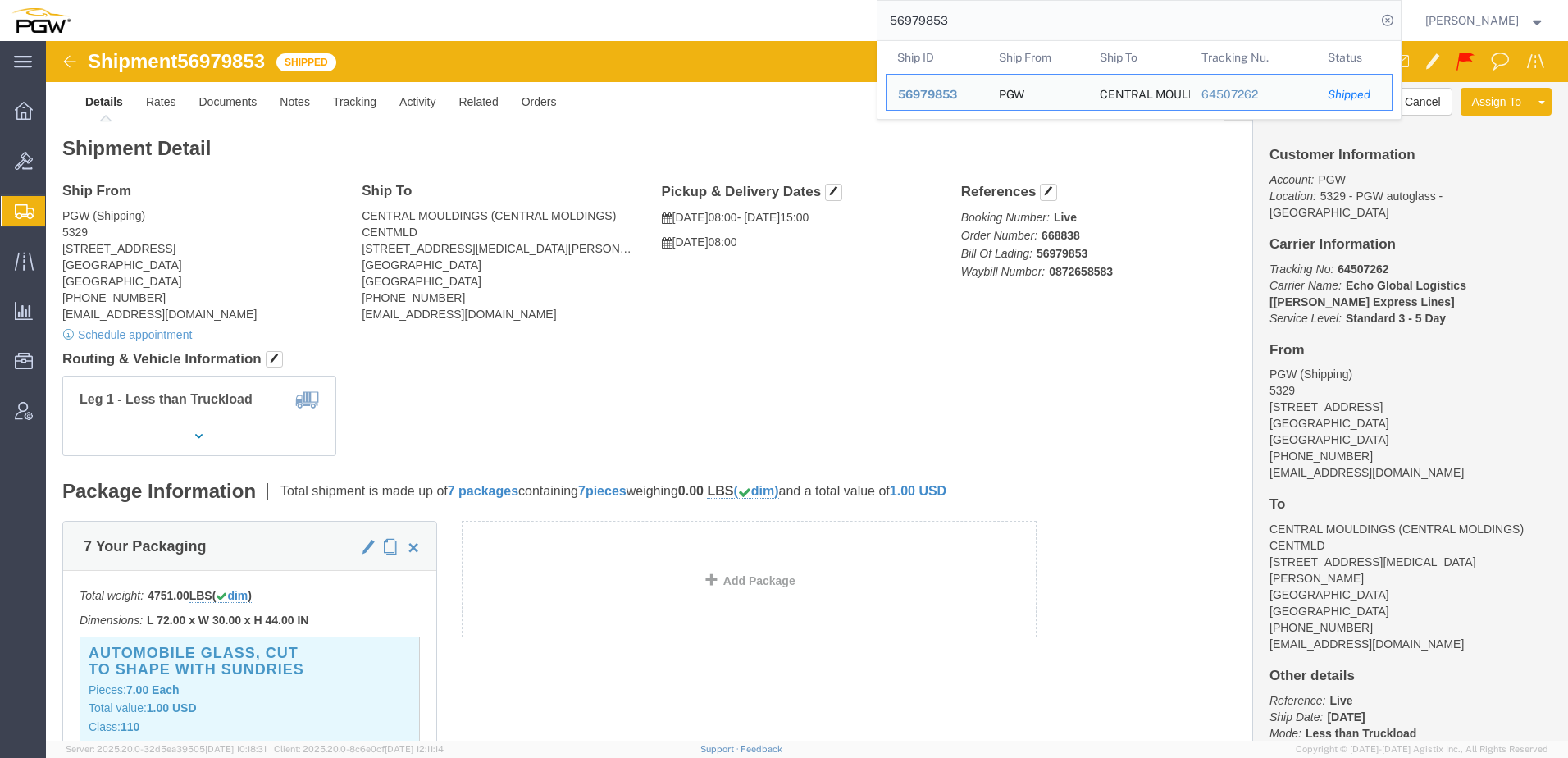
drag, startPoint x: 986, startPoint y: 195, endPoint x: 1087, endPoint y: 198, distance: 101.0
click p "Booking Number: Live Order Number: 668838 Bill Of Lading: 56979853 Waybill Numb…"
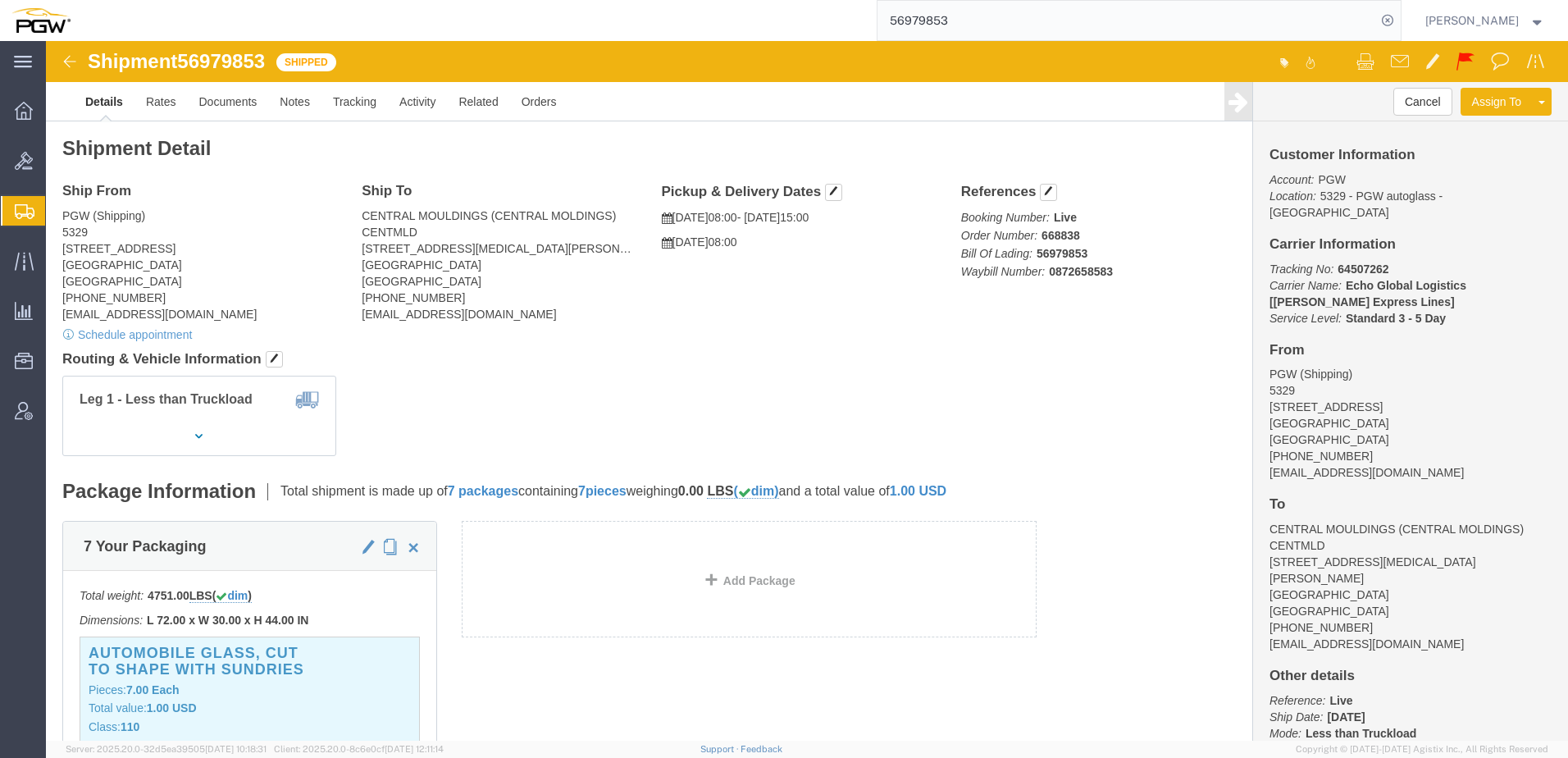
drag, startPoint x: 567, startPoint y: 383, endPoint x: 583, endPoint y: 368, distance: 21.9
click div "Leg 1 - Less than Truckload"
click link "Activity"
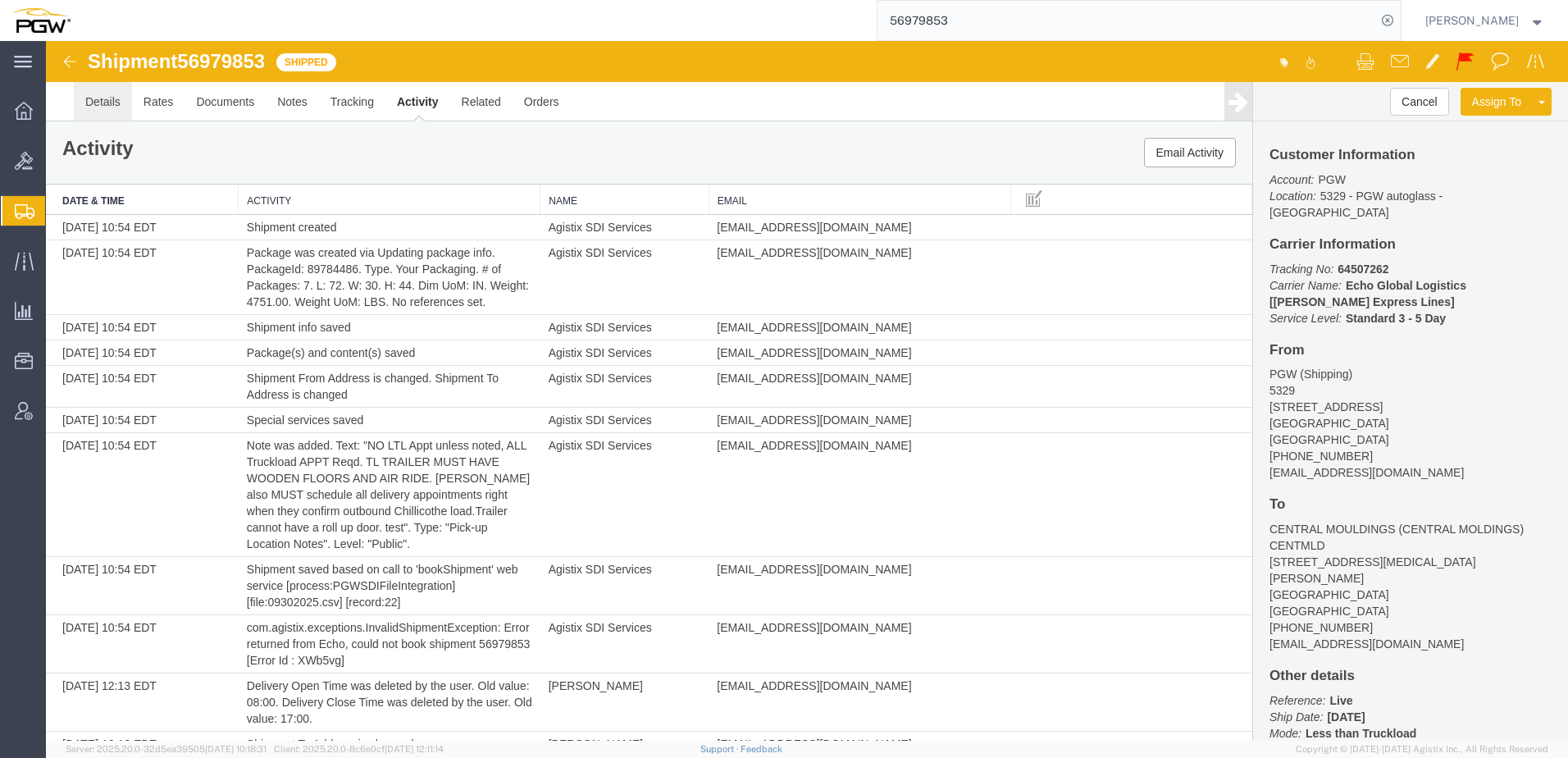
click at [93, 108] on link "Details" at bounding box center [102, 102] width 58 height 39
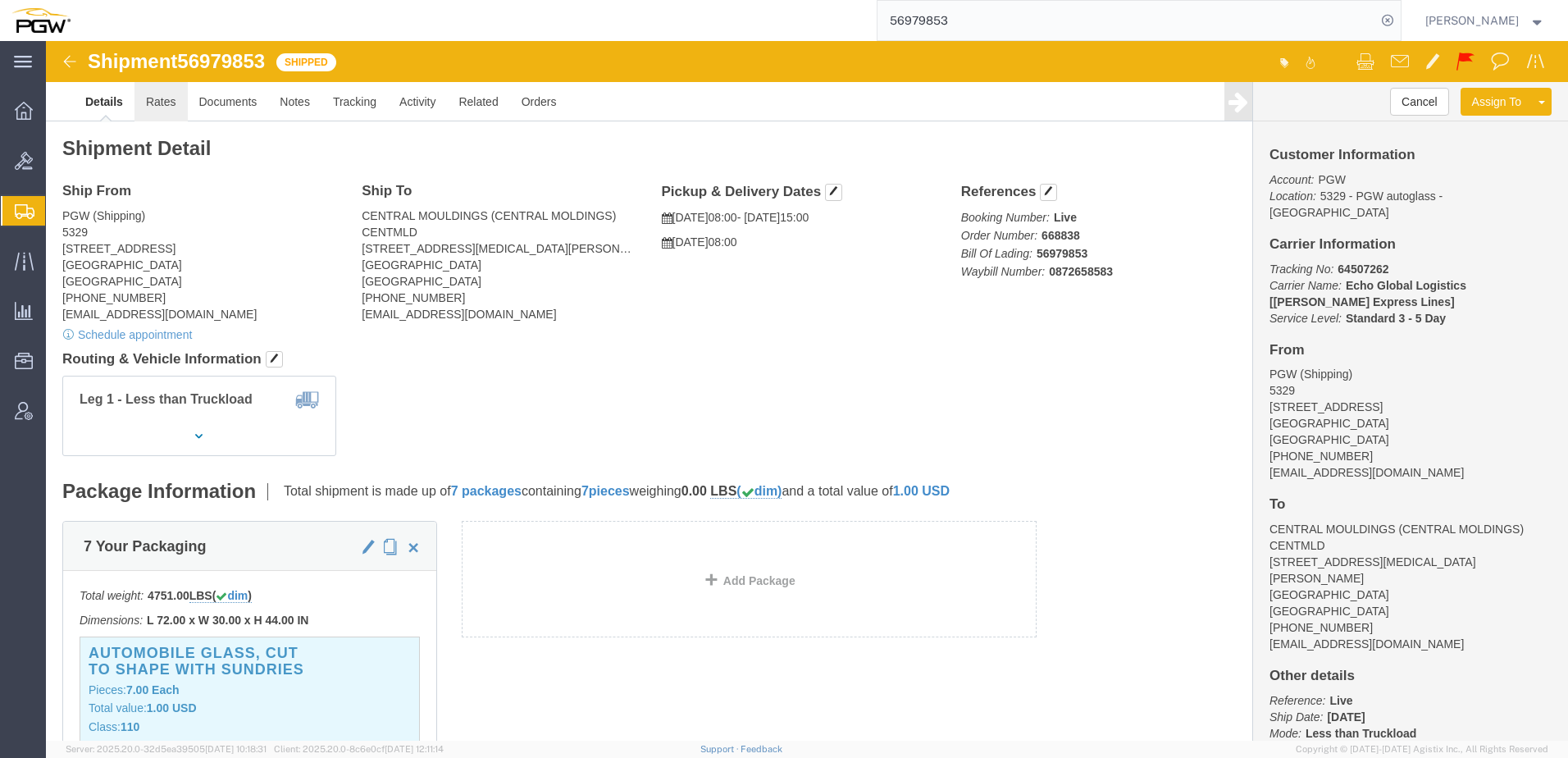
click link "Rates"
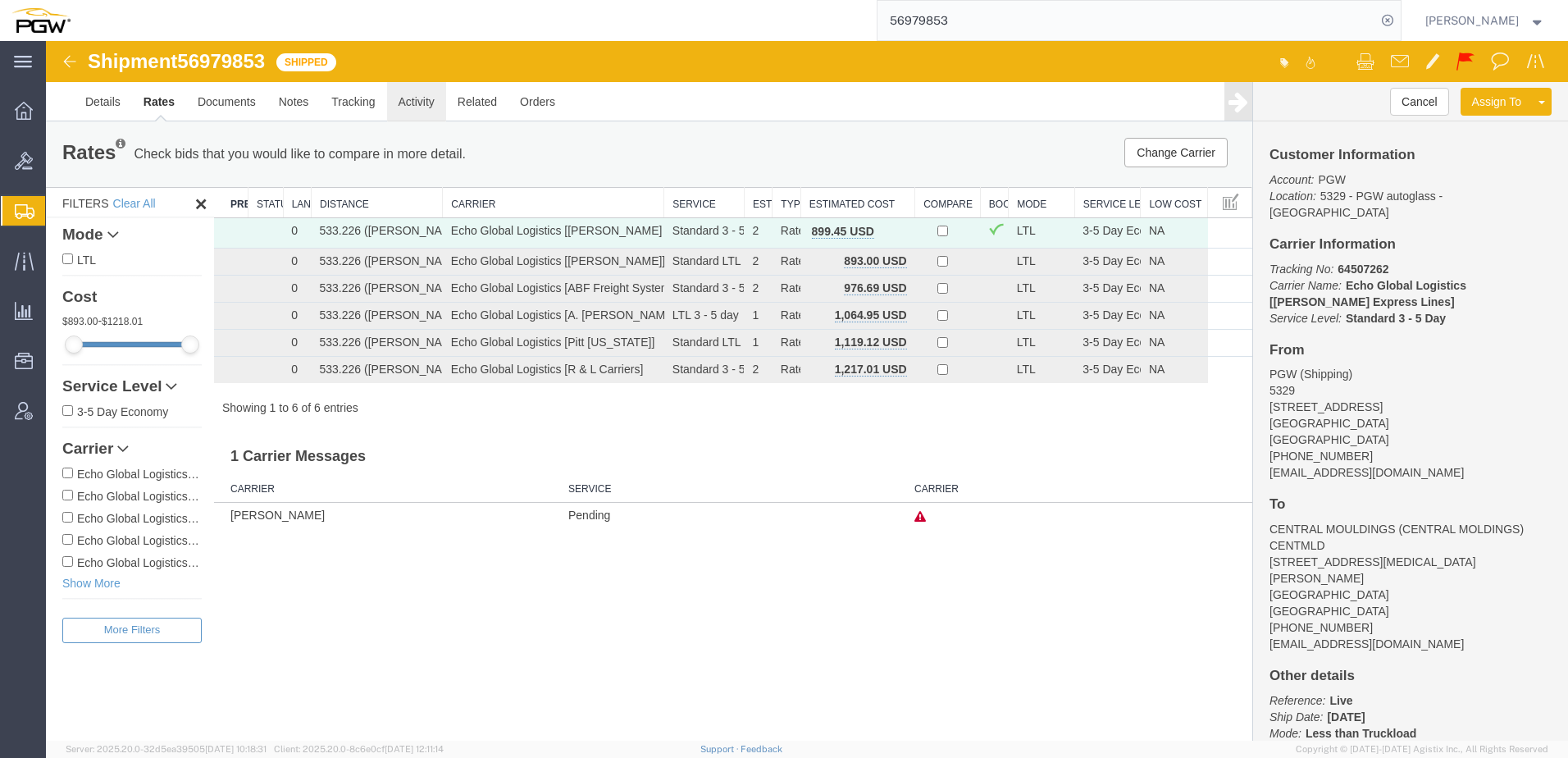
click at [421, 107] on link "Activity" at bounding box center [417, 102] width 59 height 39
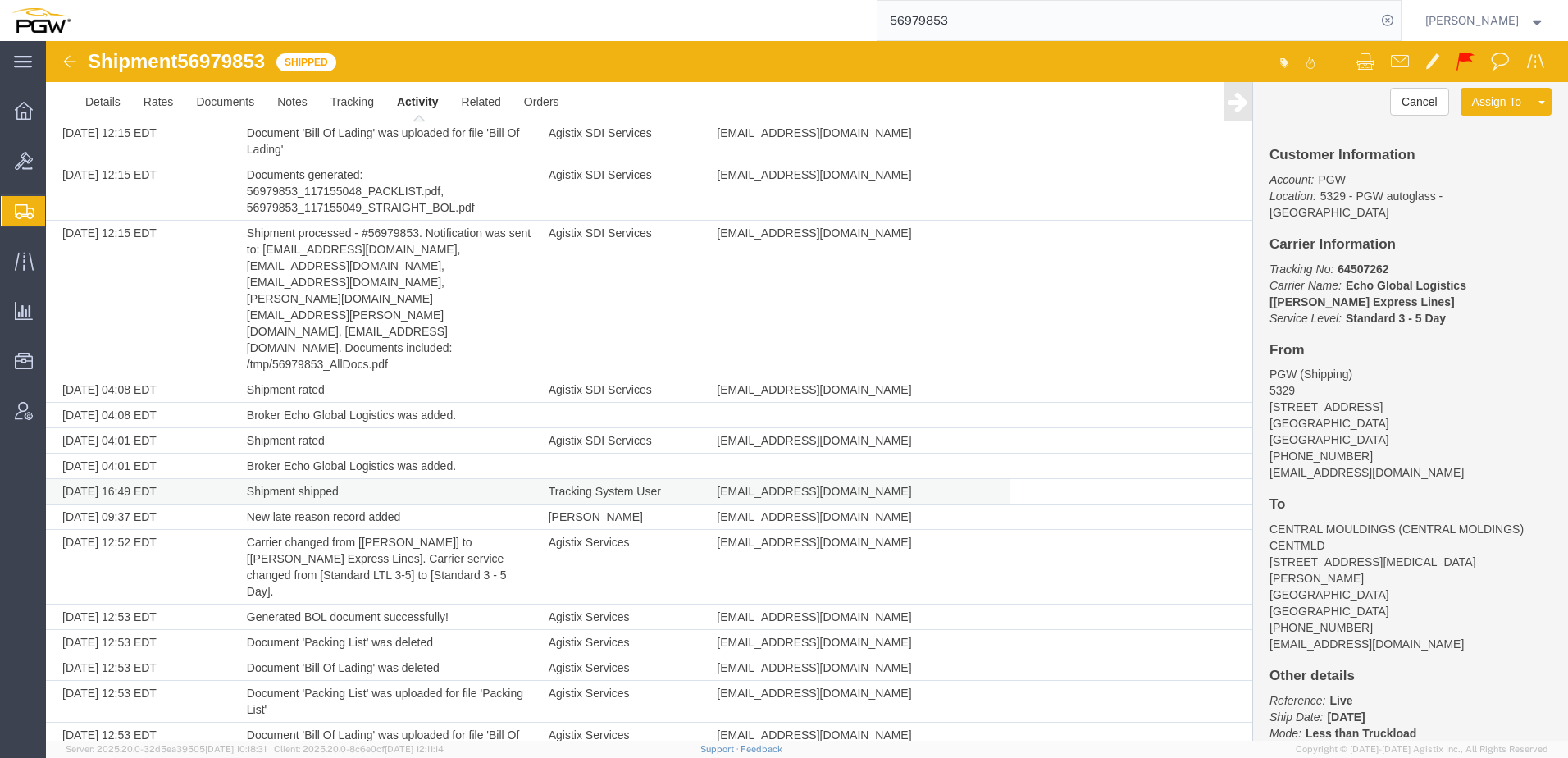
scroll to position [1182, 0]
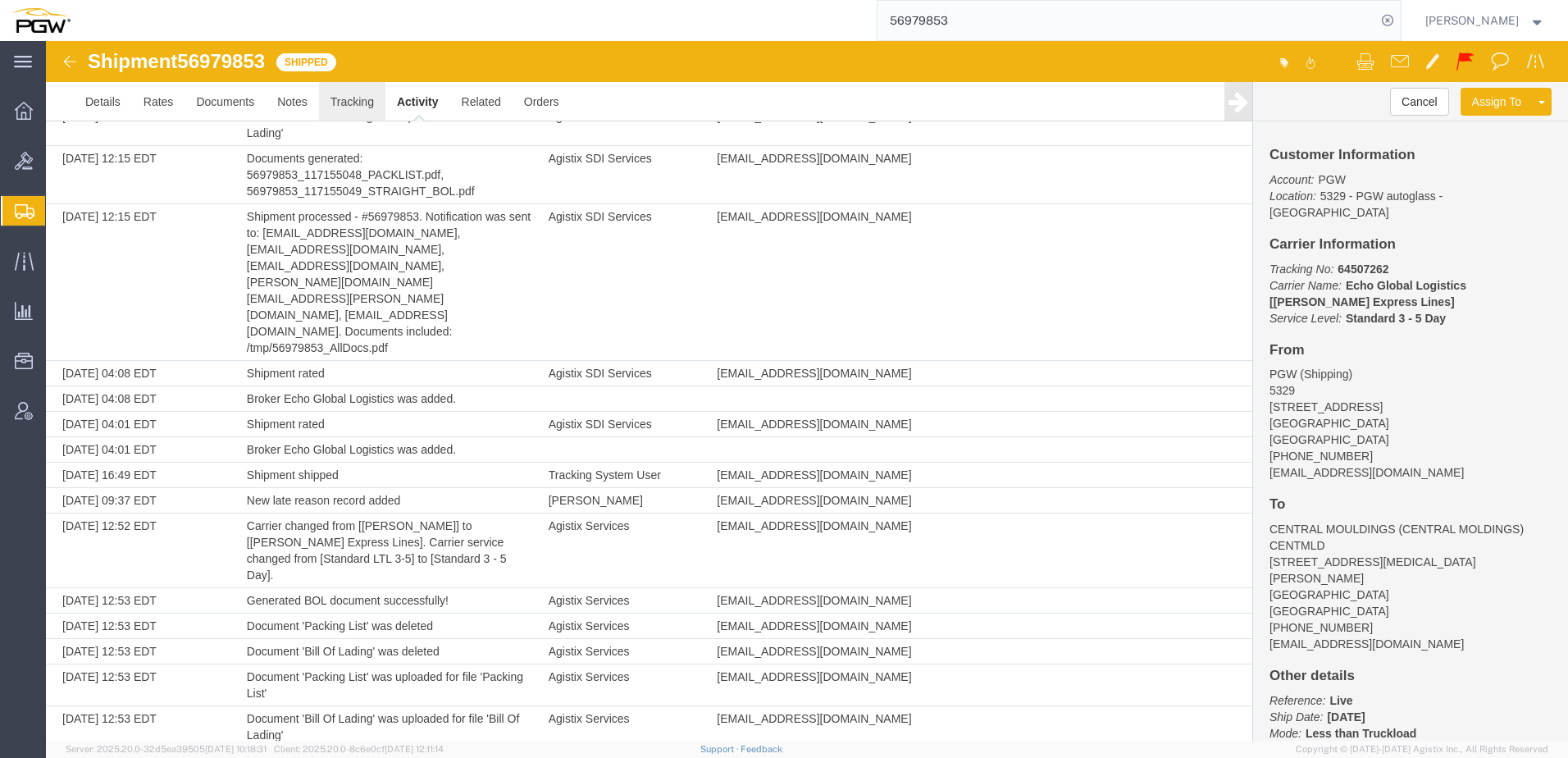
click at [347, 102] on link "Tracking" at bounding box center [352, 102] width 67 height 39
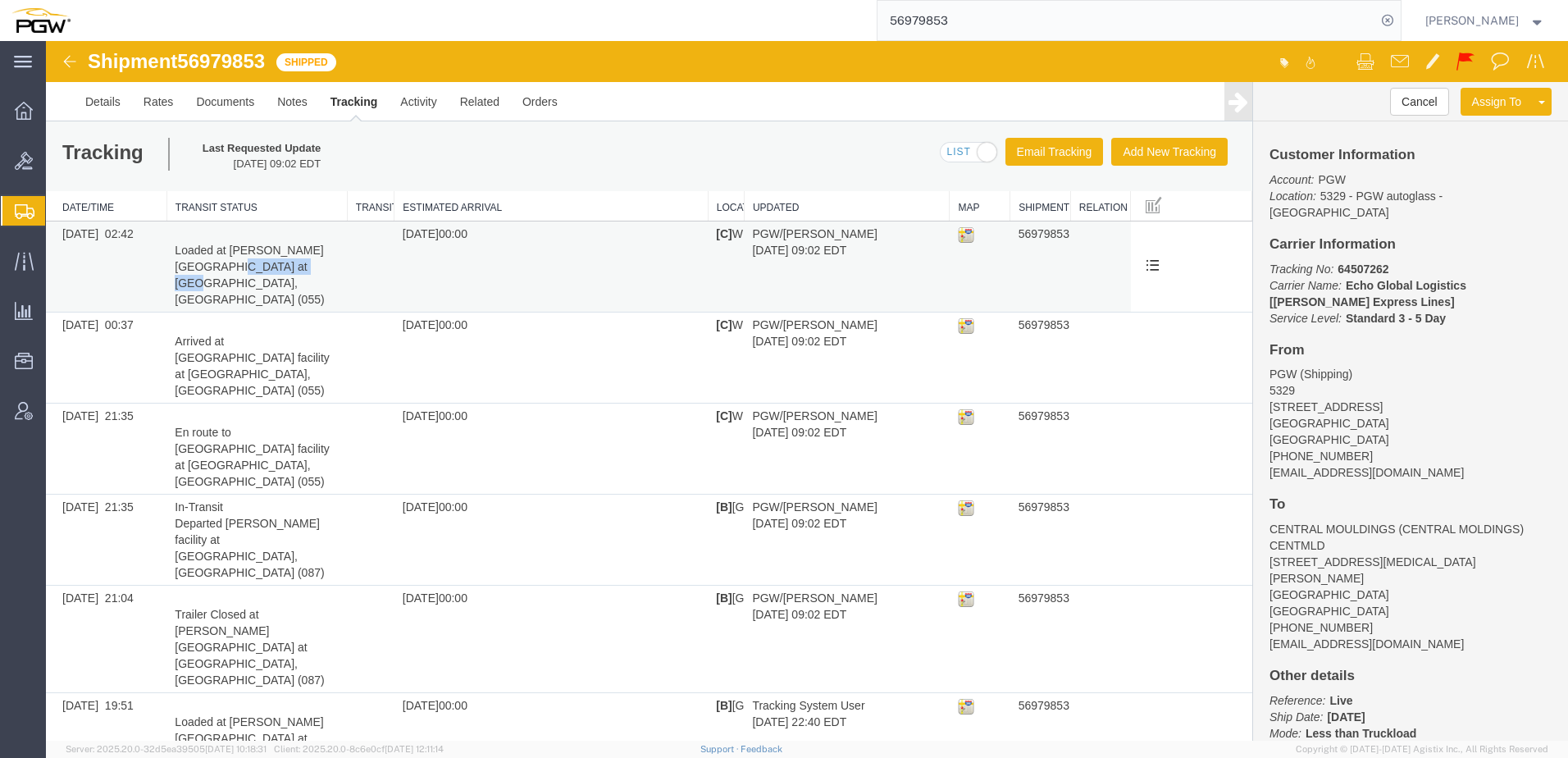
drag, startPoint x: 172, startPoint y: 269, endPoint x: 253, endPoint y: 275, distance: 81.2
click at [253, 275] on td "Loaded at [PERSON_NAME][GEOGRAPHIC_DATA] at [GEOGRAPHIC_DATA], [GEOGRAPHIC_DATA…" at bounding box center [257, 267] width 180 height 91
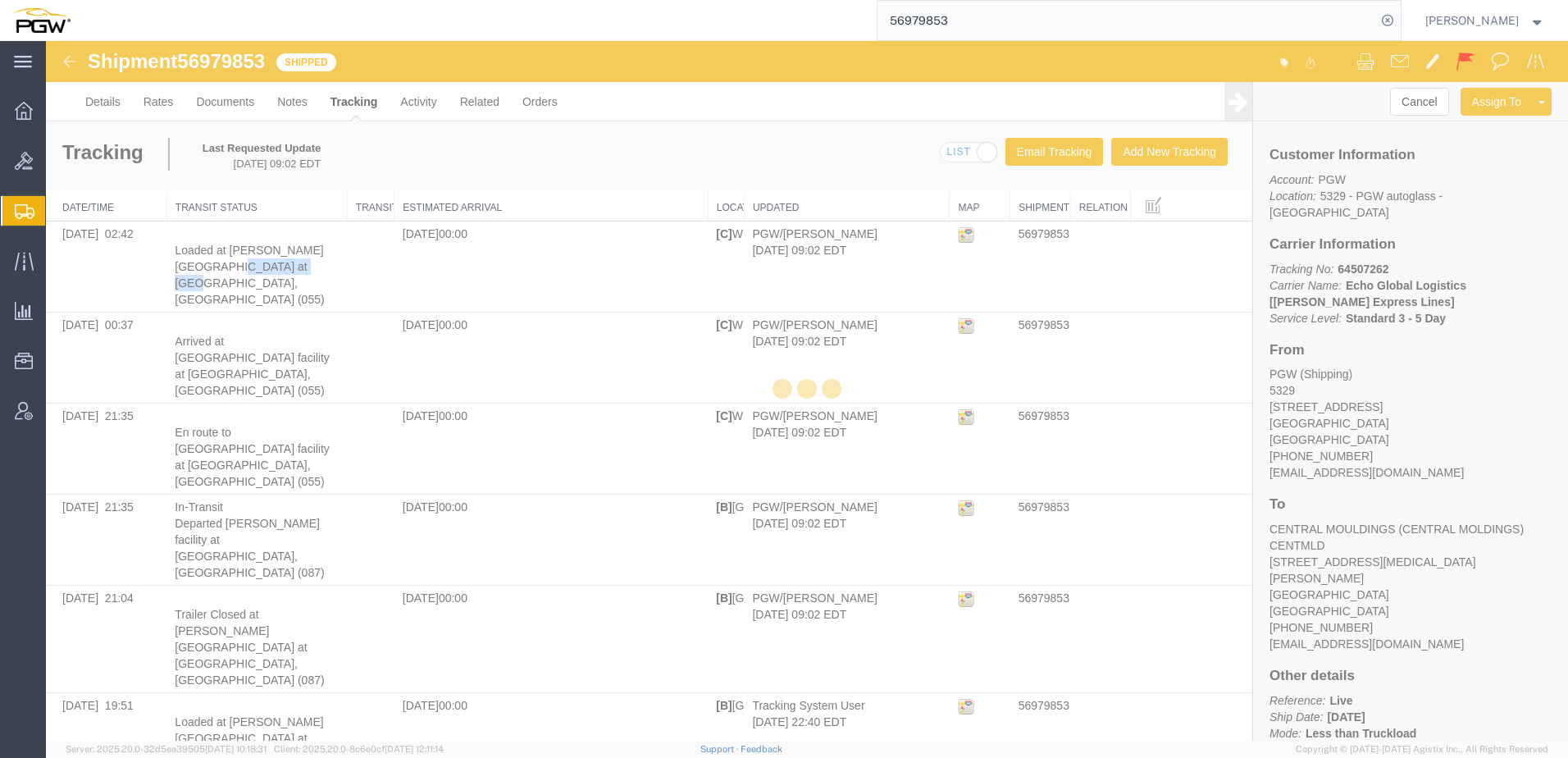
copy span "[GEOGRAPHIC_DATA], [GEOGRAPHIC_DATA] ("
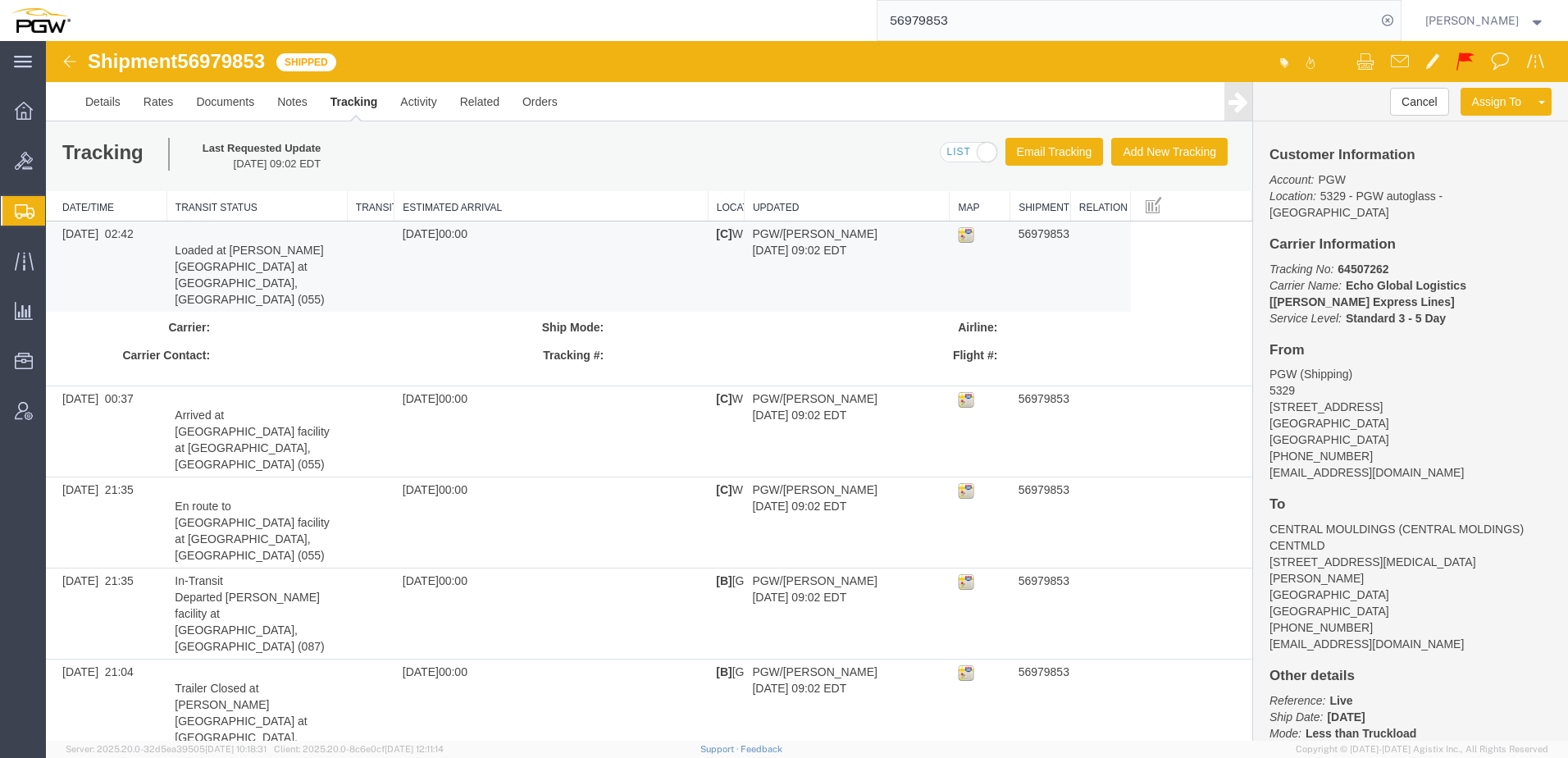
click at [323, 343] on div at bounding box center [337, 358] width 229 height 29
click at [962, 237] on img at bounding box center [966, 234] width 17 height 17
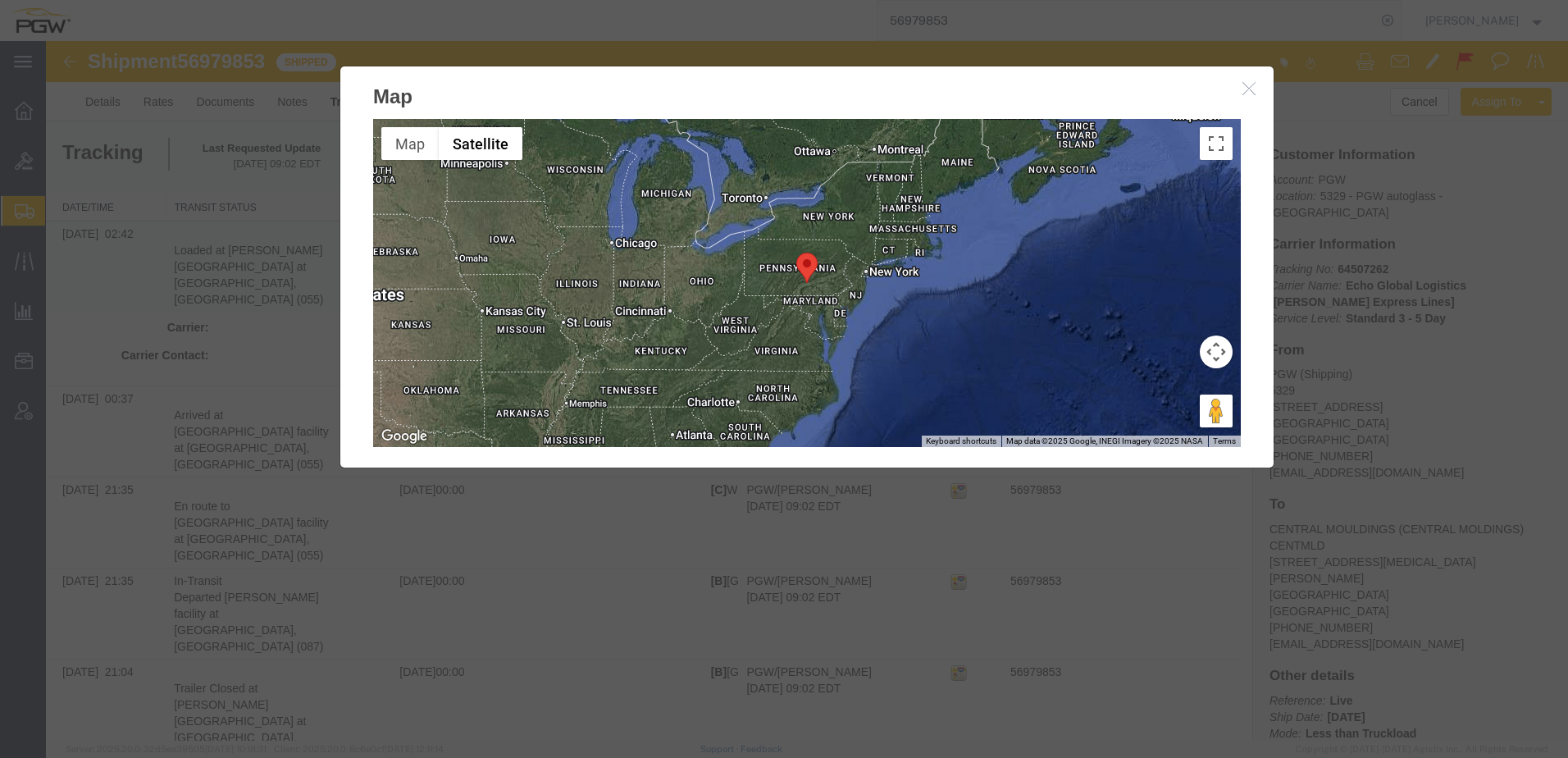
click at [1248, 87] on icon "button" at bounding box center [1248, 88] width 13 height 14
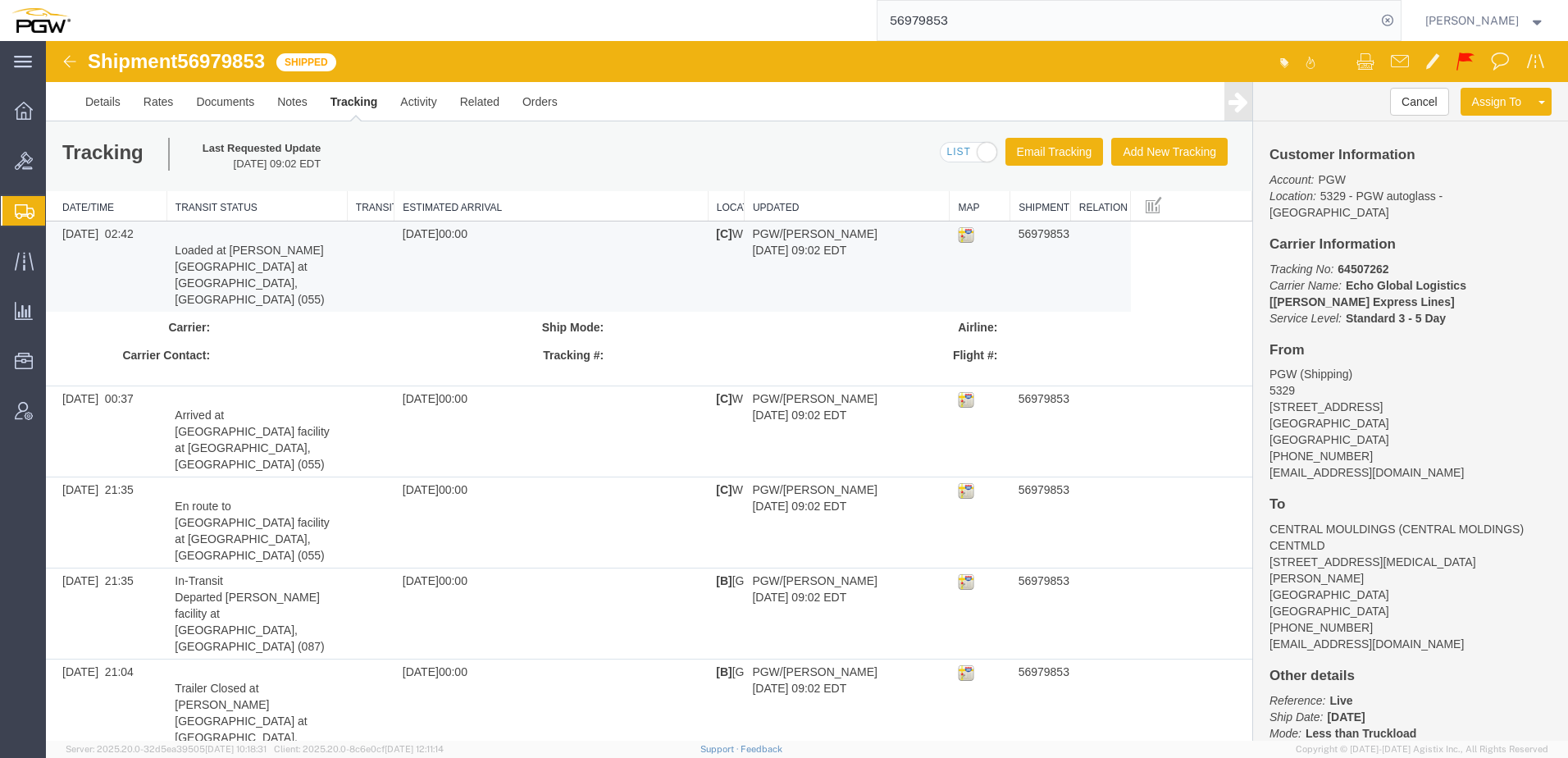
click at [1366, 372] on address "PGW (Shipping) [GEOGRAPHIC_DATA][STREET_ADDRESS] [PHONE_NUMBER] [EMAIL_ADDRESS]…" at bounding box center [1411, 423] width 282 height 115
drag, startPoint x: 1327, startPoint y: 253, endPoint x: 1379, endPoint y: 247, distance: 52.3
click at [1379, 261] on p "Tracking No: 64507262 Carrier Name: Echo Global Logistics [[PERSON_NAME] Expres…" at bounding box center [1411, 293] width 282 height 66
copy b "64507262"
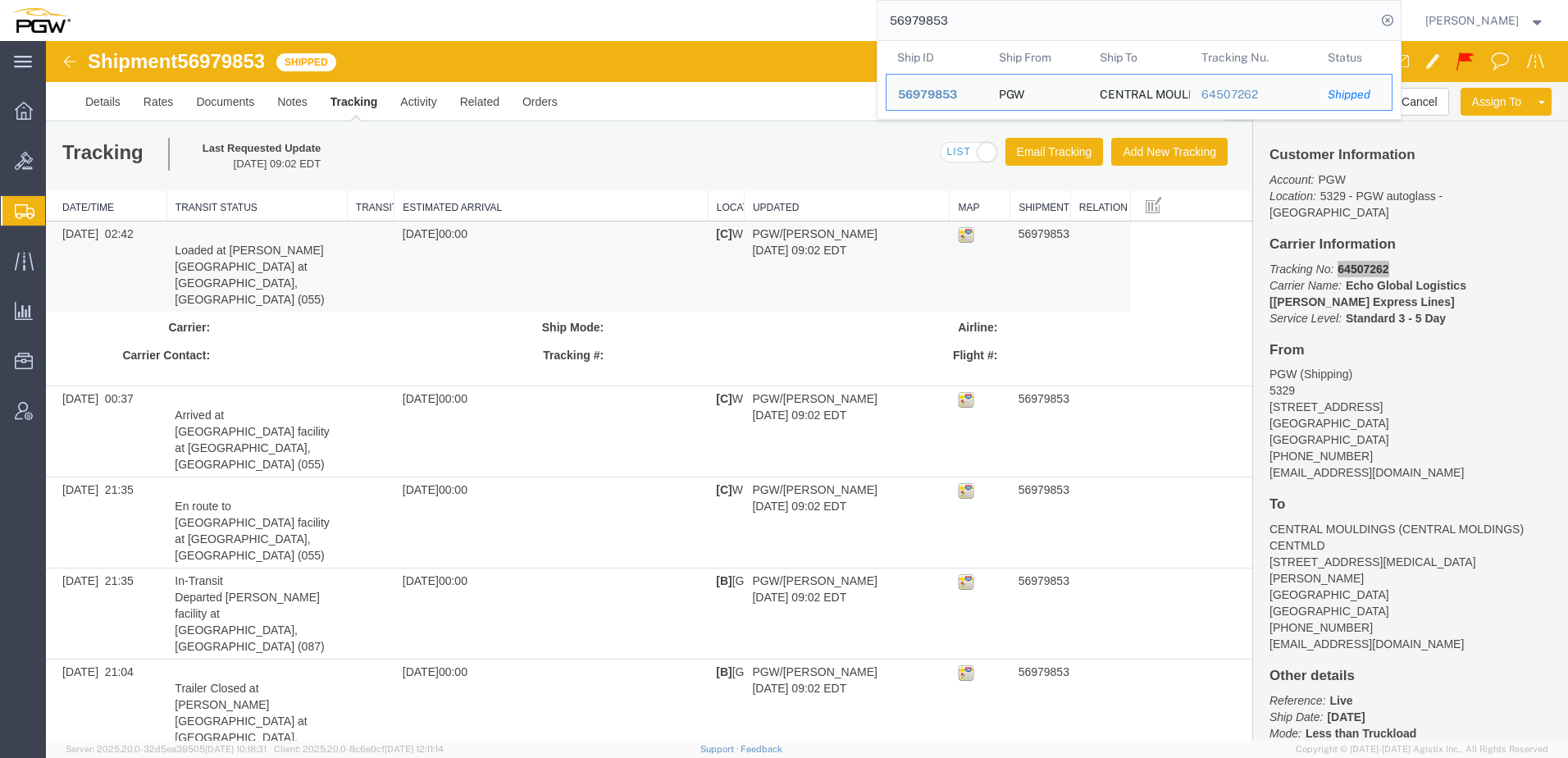
drag, startPoint x: 991, startPoint y: 13, endPoint x: 675, endPoint y: 3, distance: 316.2
click at [668, 17] on div "56979853 Ship ID Ship From Ship To Tracking Nu. Status Ship ID 56979853 Ship Fr…" at bounding box center [742, 21] width 1320 height 41
click at [0, 0] on span "Shipment Manager" at bounding box center [0, 0] width 0 height 0
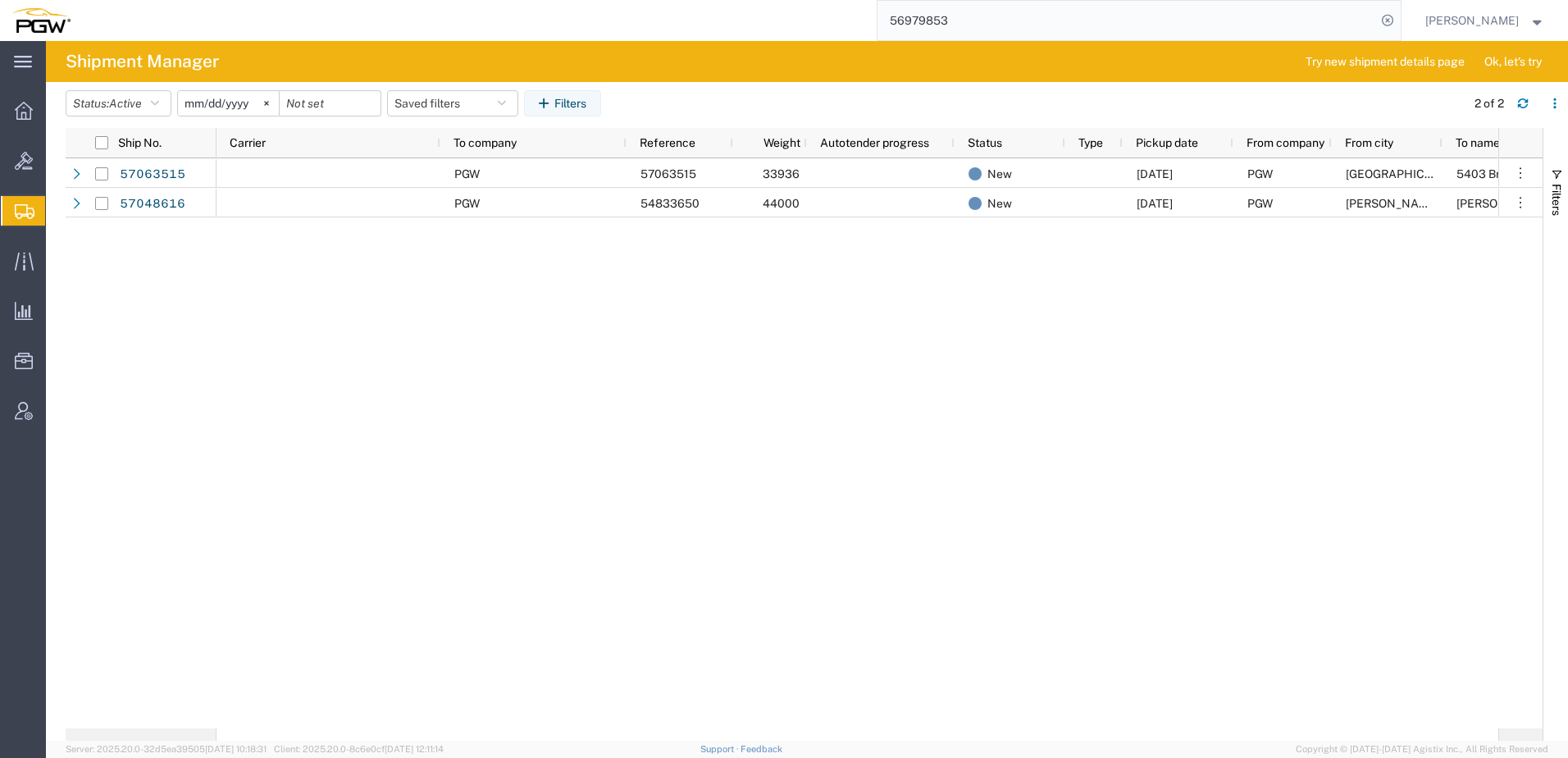
click at [315, 523] on div "PGW 57063515 33936 New [DATE] PGW [GEOGRAPHIC_DATA] 5403 Branch Manager TX 7611…" at bounding box center [857, 442] width 1282 height 570
drag, startPoint x: 447, startPoint y: 396, endPoint x: 382, endPoint y: 396, distance: 65.0
click at [445, 396] on div "PGW 57063515 33936 New [DATE] PGW [GEOGRAPHIC_DATA] 5403 Branch Manager TX 7611…" at bounding box center [857, 442] width 1282 height 570
click at [57, 167] on span "Bids" at bounding box center [51, 160] width 12 height 32
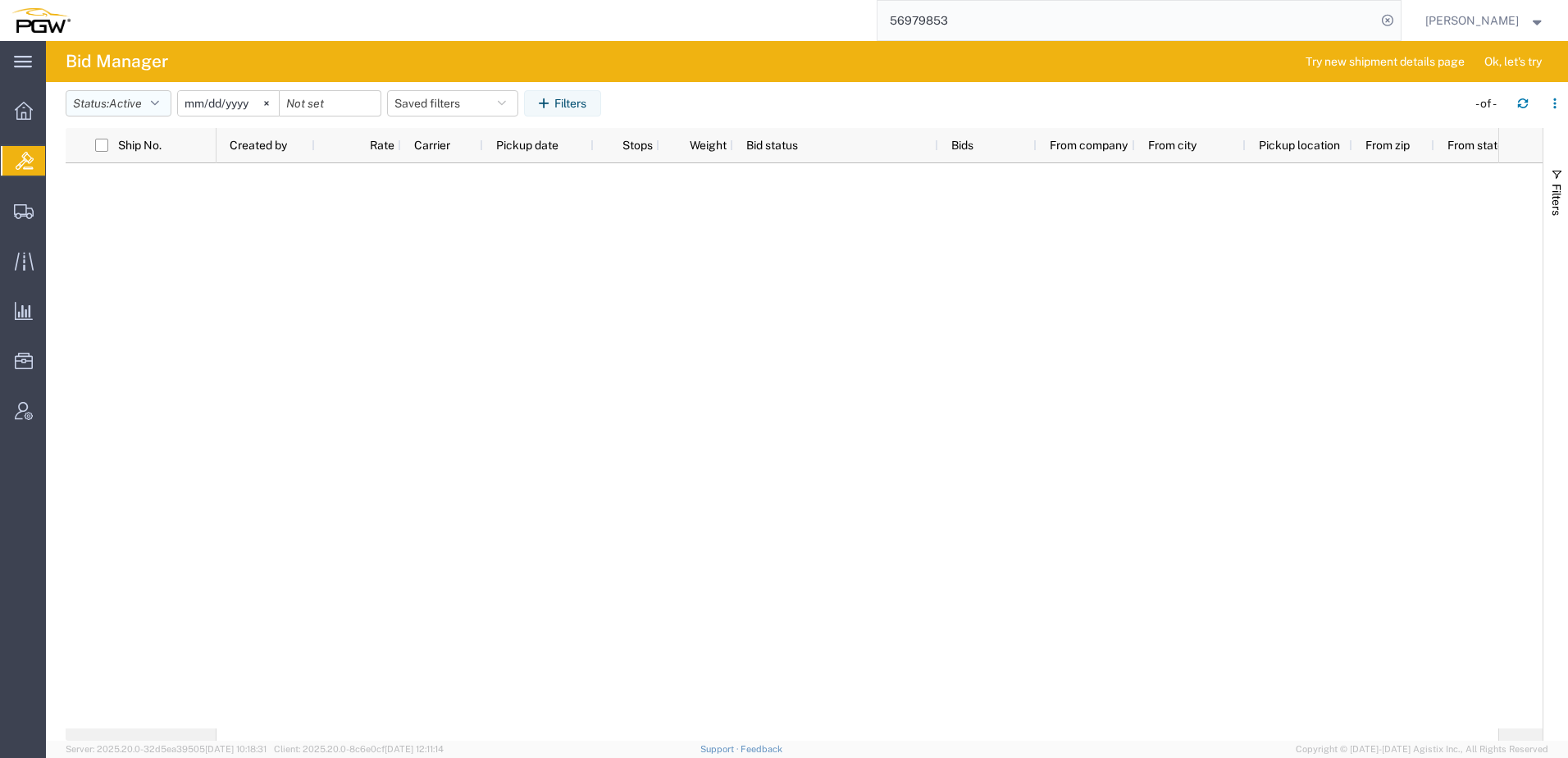
click at [106, 99] on button "Status: Active" at bounding box center [119, 103] width 106 height 26
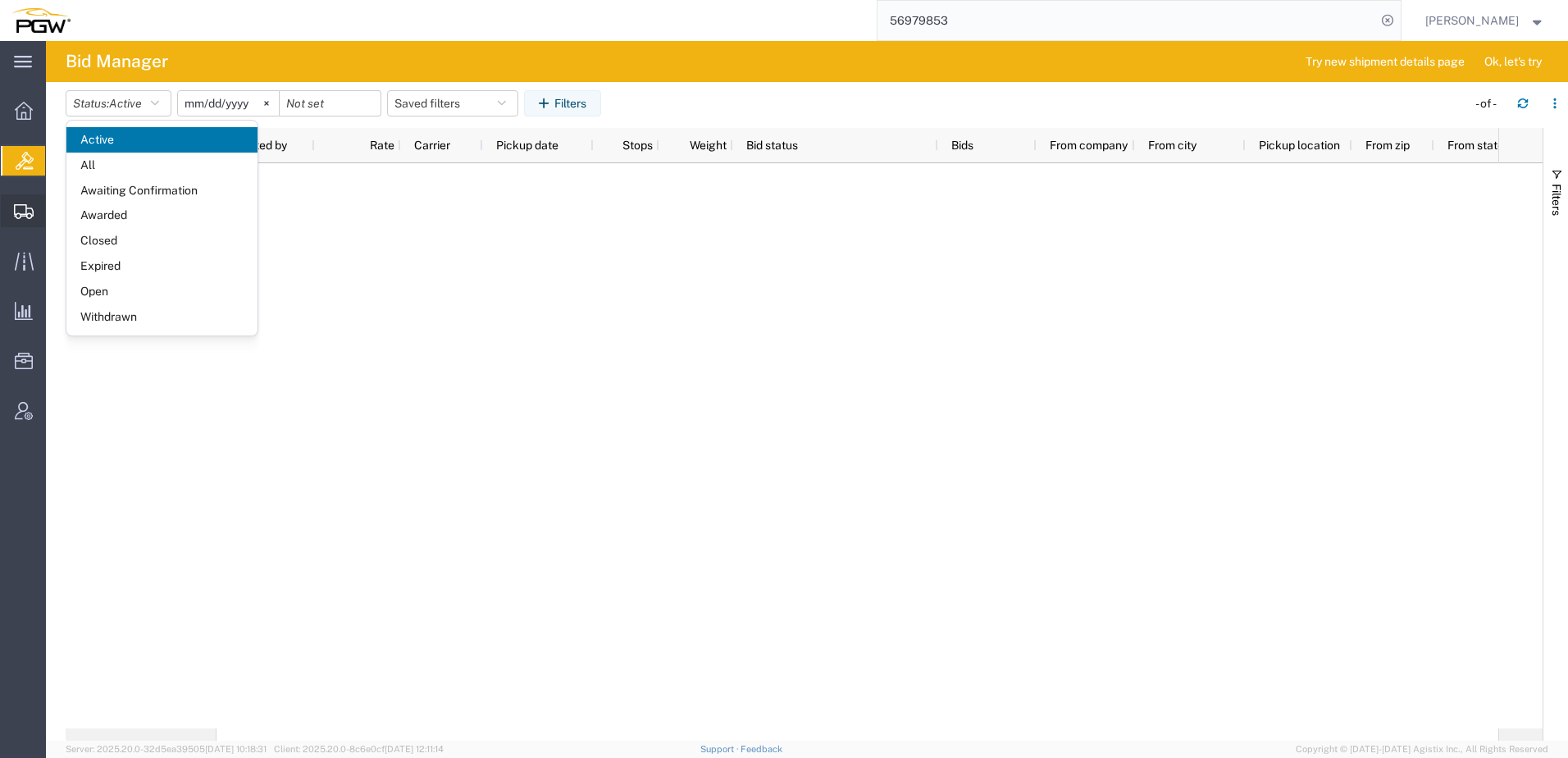
click at [21, 215] on icon at bounding box center [24, 211] width 20 height 15
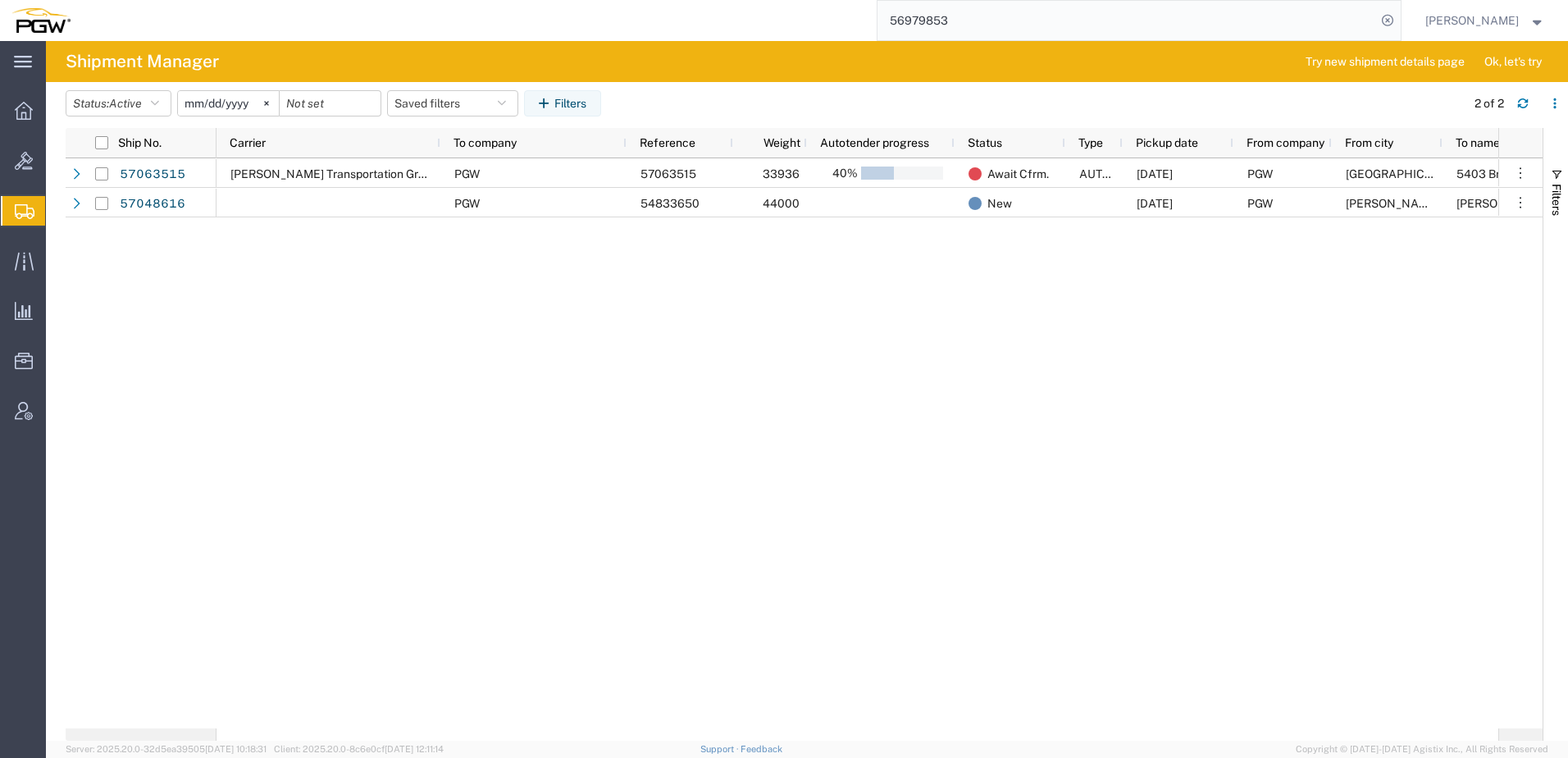
click at [0, 0] on span "Shipment Manager" at bounding box center [0, 0] width 0 height 0
drag, startPoint x: 770, startPoint y: 360, endPoint x: 533, endPoint y: 118, distance: 338.7
click at [770, 360] on div "[PERSON_NAME] Transportation Group, LLC PGW 57063515 33936 40% Await Cfrm. AUTO…" at bounding box center [857, 442] width 1282 height 570
